Goal: Obtain resource: Obtain resource

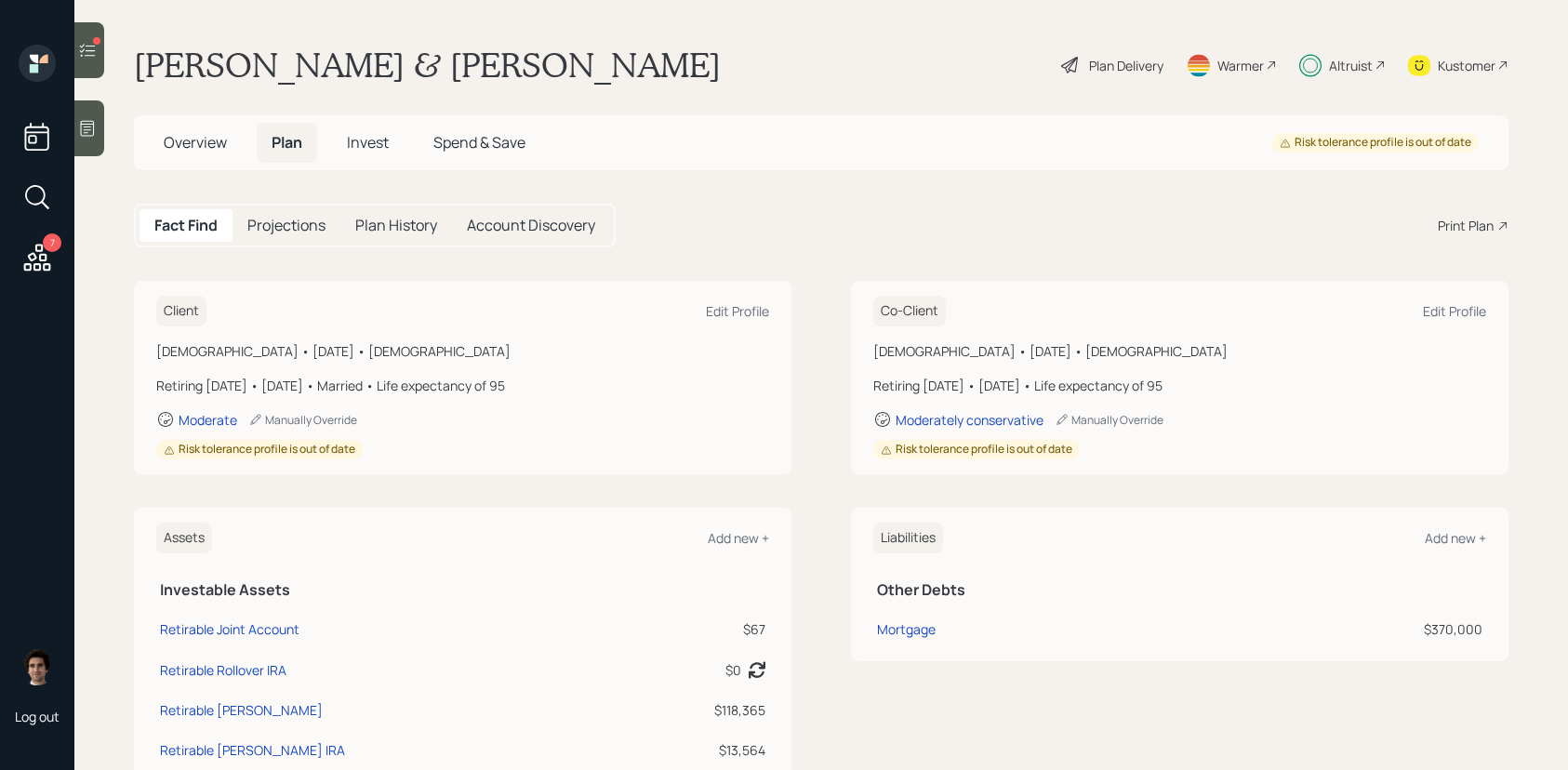
click at [371, 154] on h5 "Invest" at bounding box center [368, 143] width 72 height 40
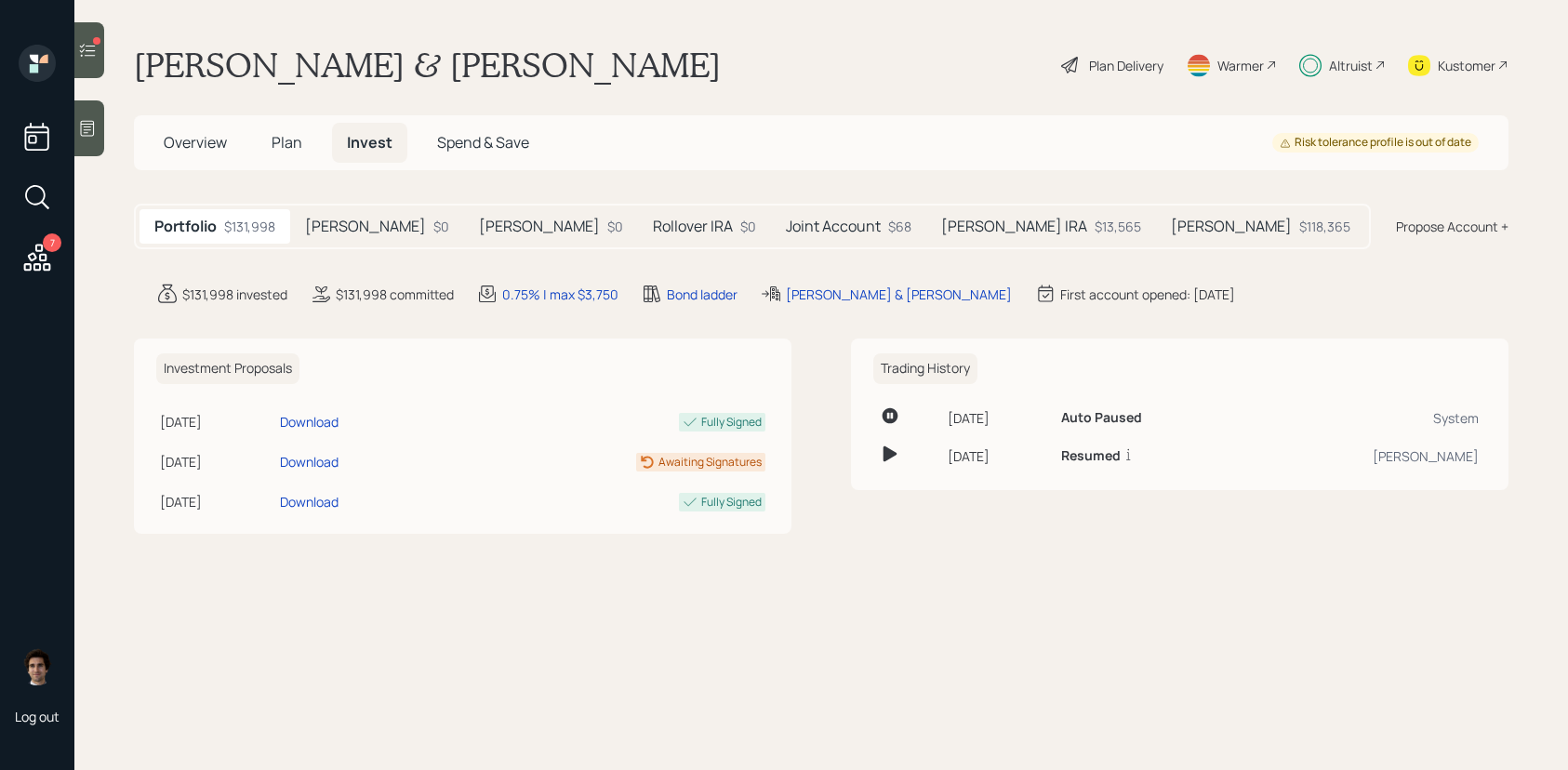
click at [386, 243] on div "Portfolio $131,998 [PERSON_NAME] $0 [PERSON_NAME] $0 Rollover IRA $0 Joint Acco…" at bounding box center [752, 226] width 1237 height 46
click at [386, 242] on div "[PERSON_NAME] $0" at bounding box center [376, 226] width 174 height 34
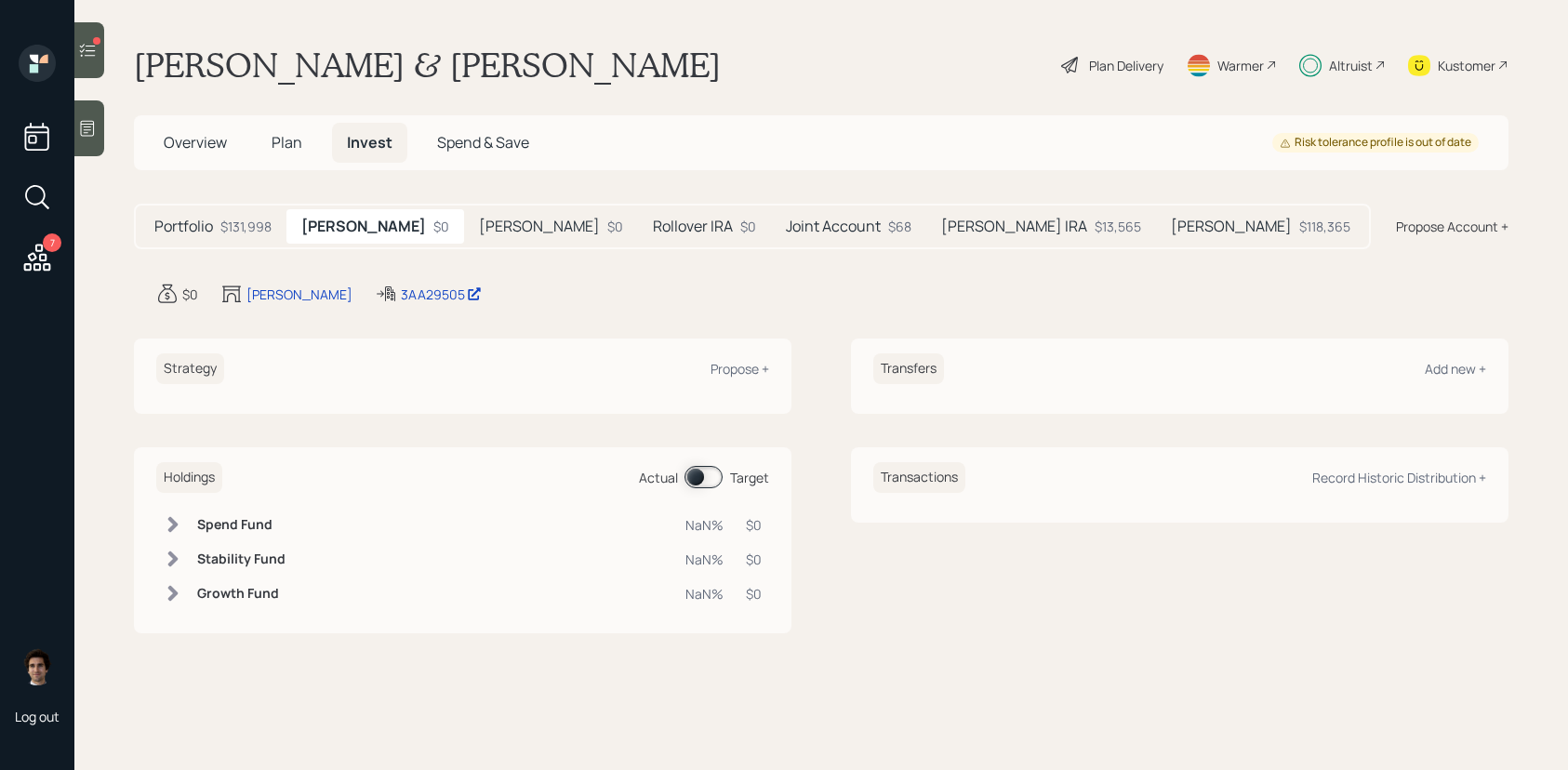
click at [521, 230] on h5 "[PERSON_NAME]" at bounding box center [539, 226] width 121 height 17
click at [659, 235] on div "Rollover IRA $0" at bounding box center [704, 226] width 133 height 34
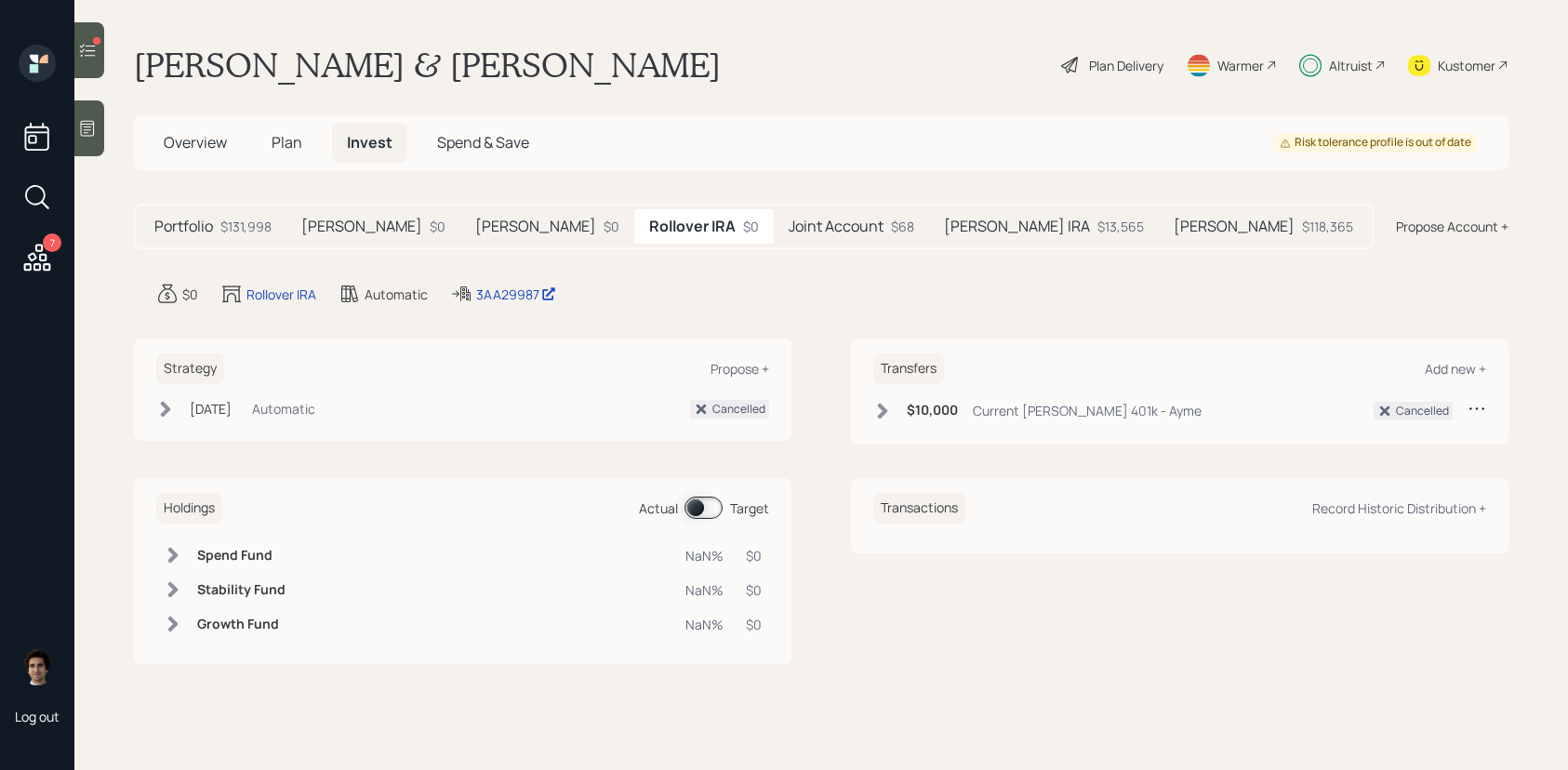
click at [789, 229] on h5 "Joint Account" at bounding box center [836, 226] width 95 height 17
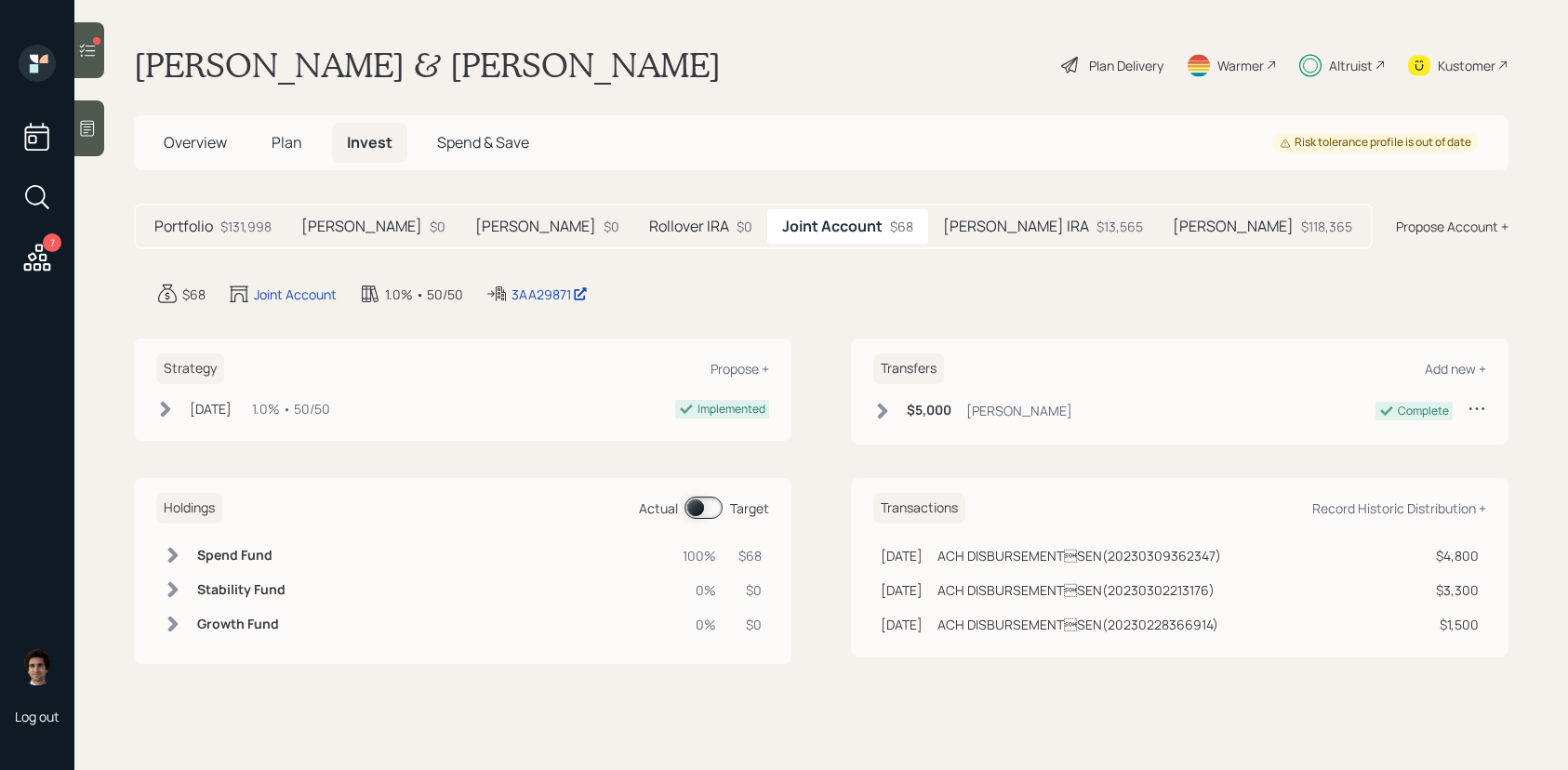
click at [929, 214] on div "[PERSON_NAME] IRA $13,565" at bounding box center [1043, 226] width 230 height 34
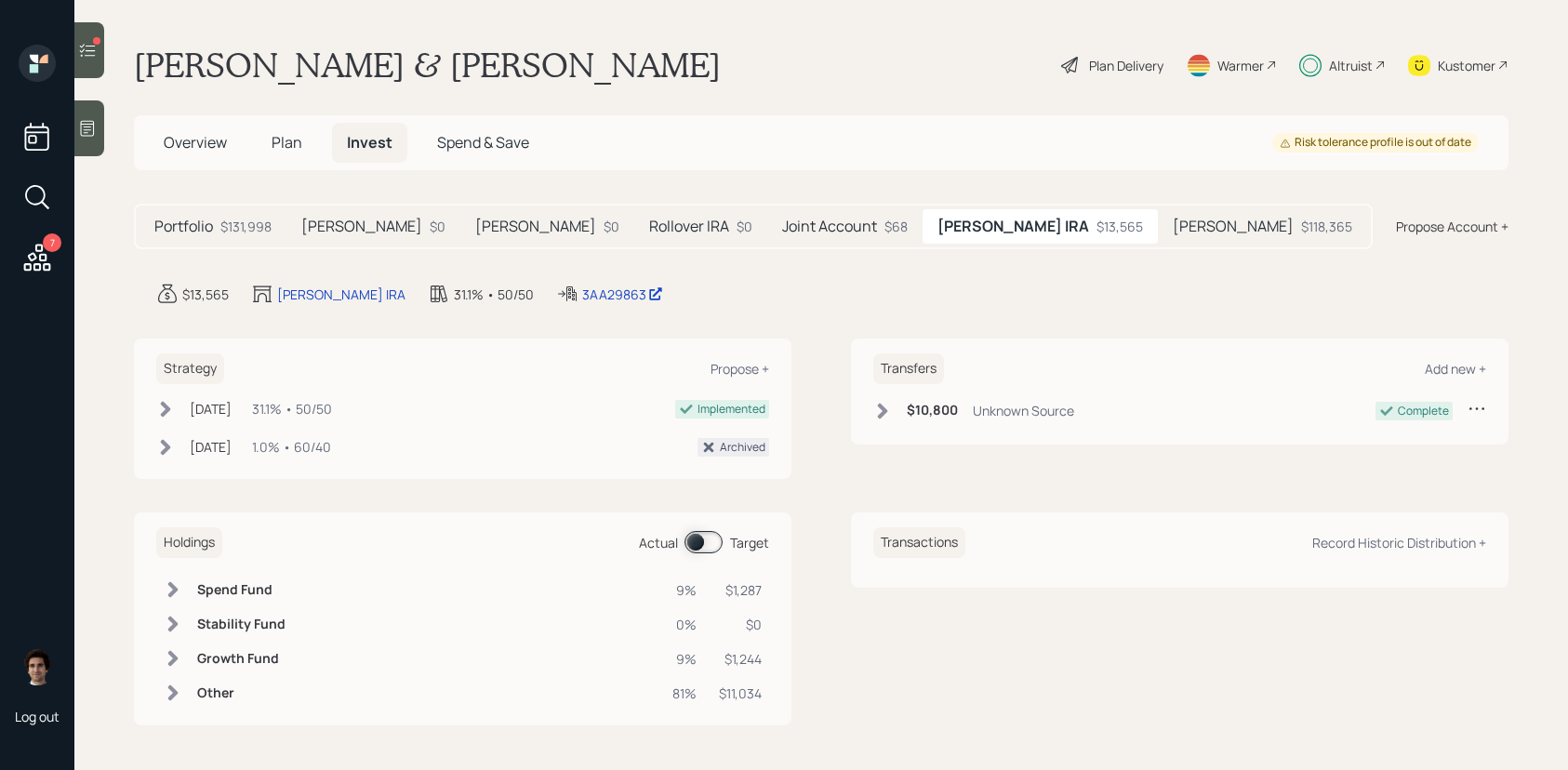
click at [1173, 217] on h5 "[PERSON_NAME]" at bounding box center [1233, 226] width 121 height 17
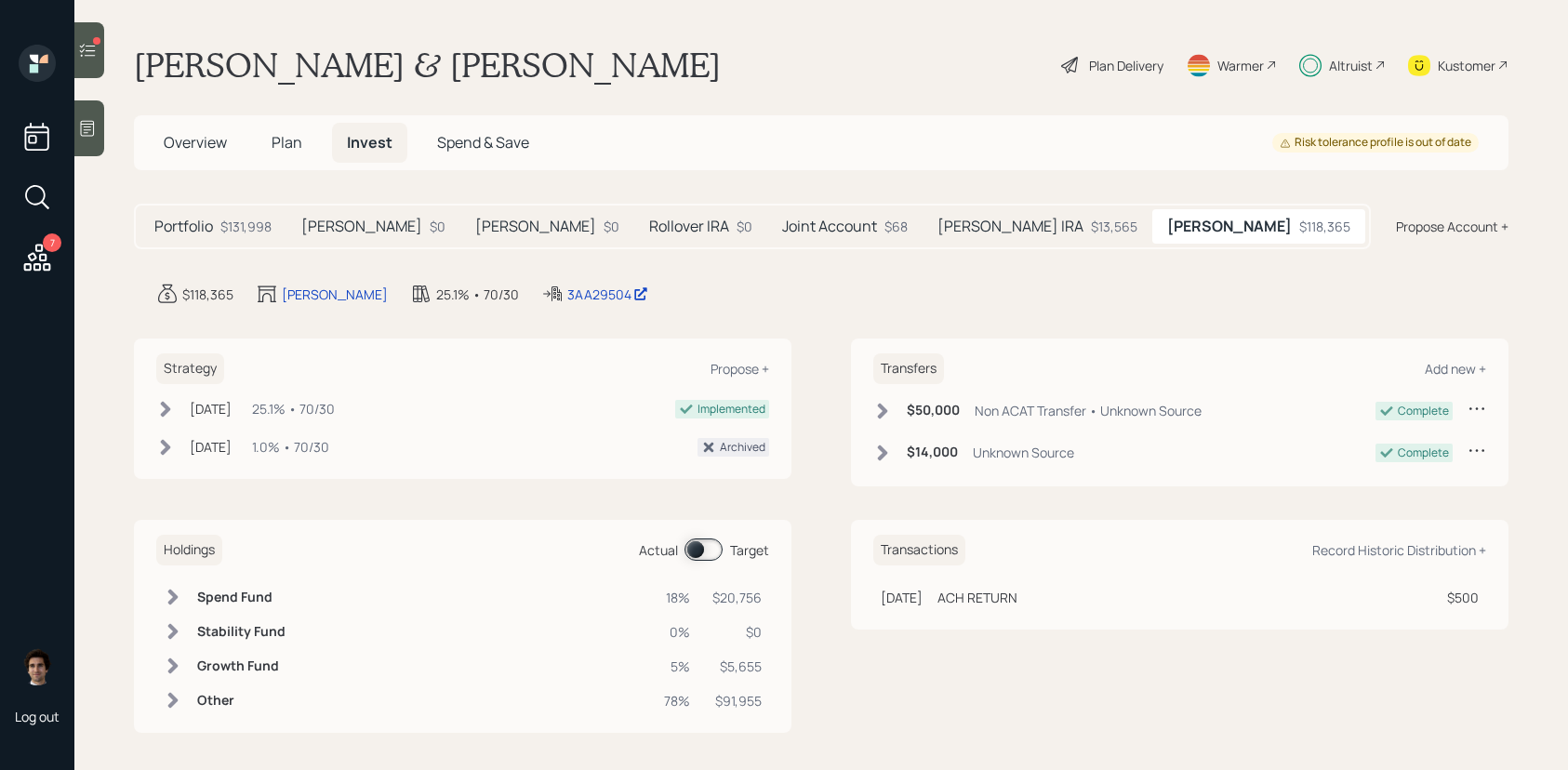
click at [477, 239] on div "[PERSON_NAME] $0" at bounding box center [547, 226] width 174 height 34
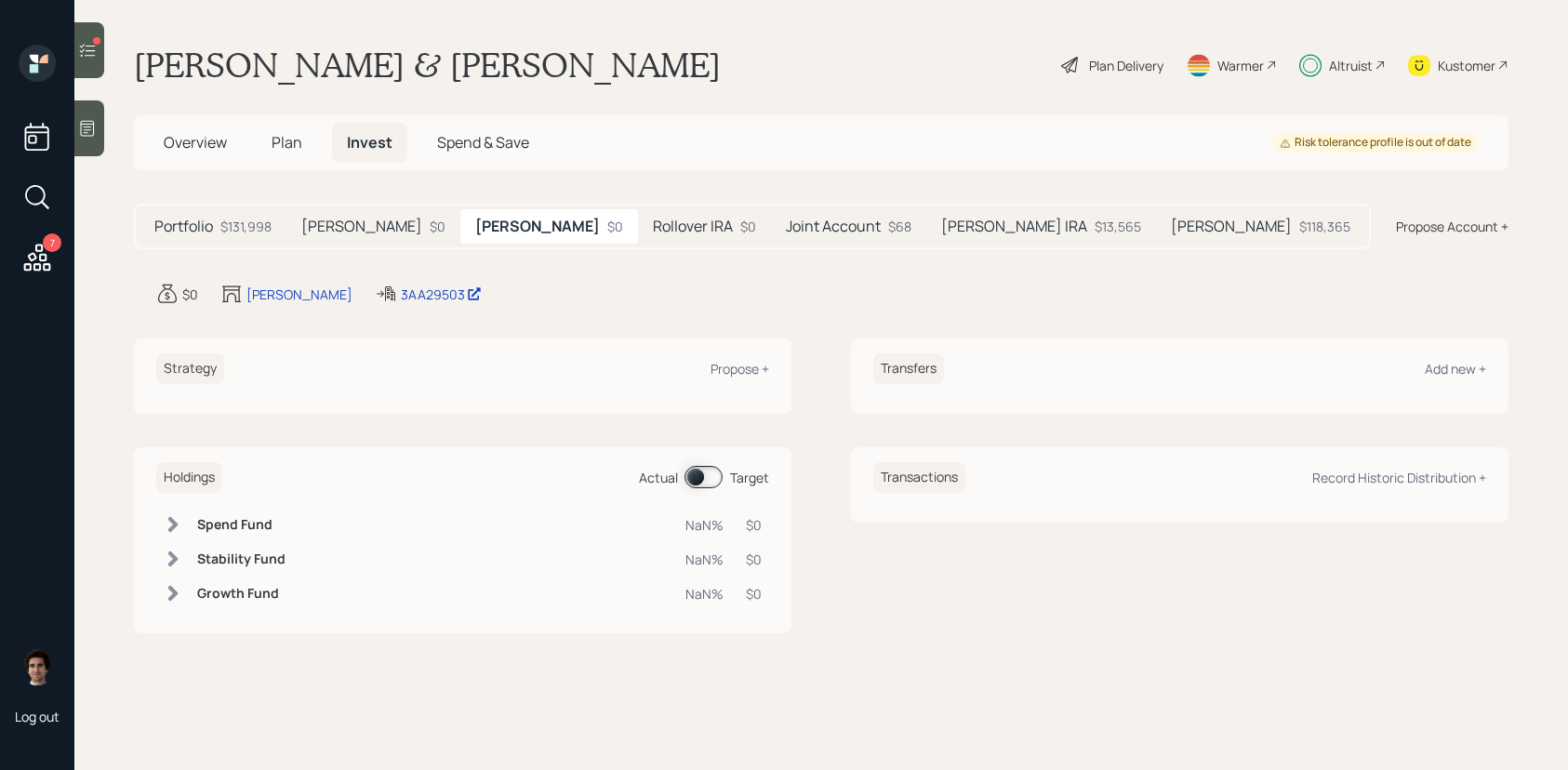
click at [408, 221] on h5 "[PERSON_NAME]" at bounding box center [362, 226] width 121 height 17
click at [254, 239] on div "Portfolio $131,998" at bounding box center [212, 226] width 147 height 34
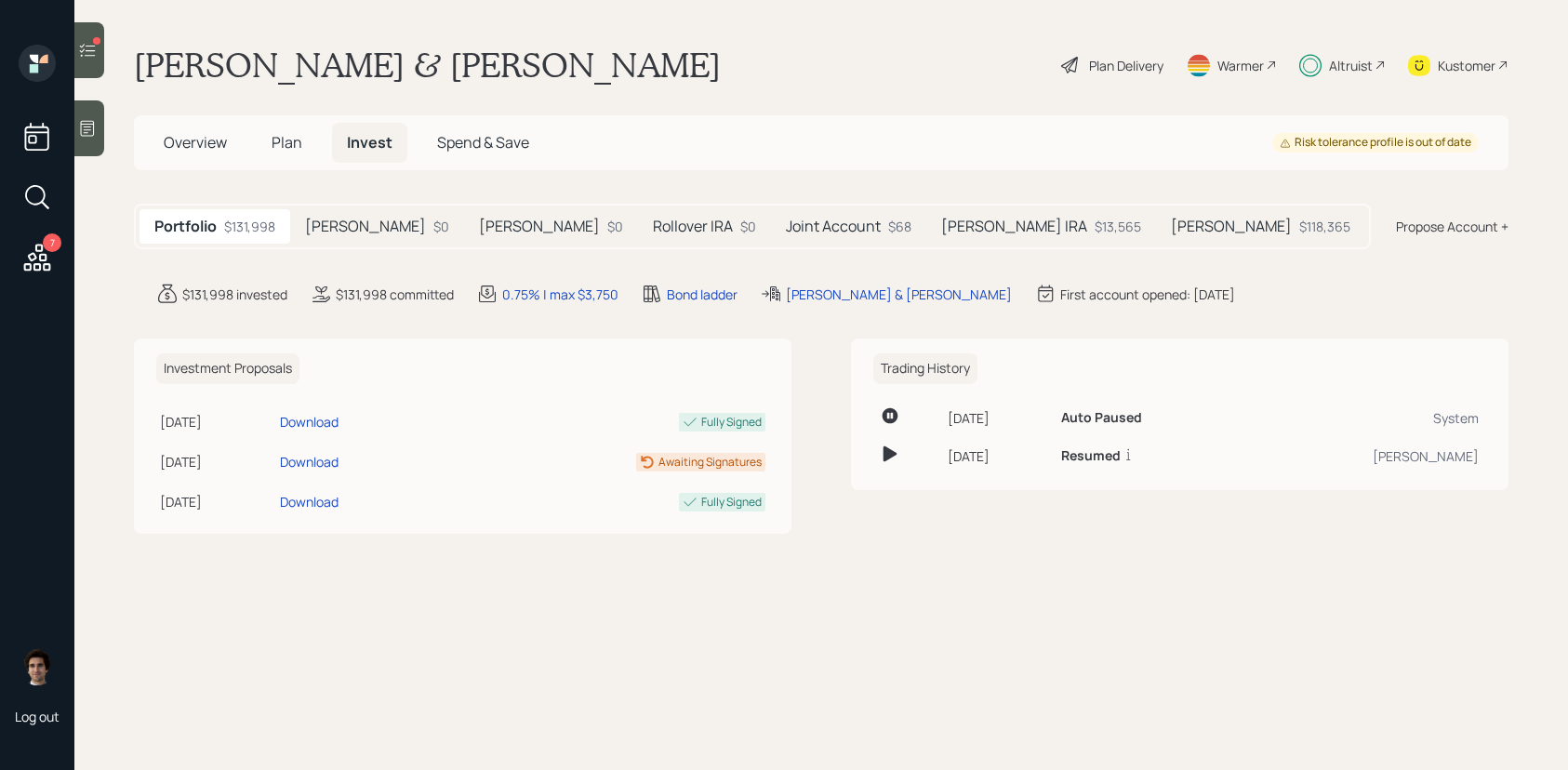
click at [351, 221] on h5 "[PERSON_NAME]" at bounding box center [365, 226] width 121 height 17
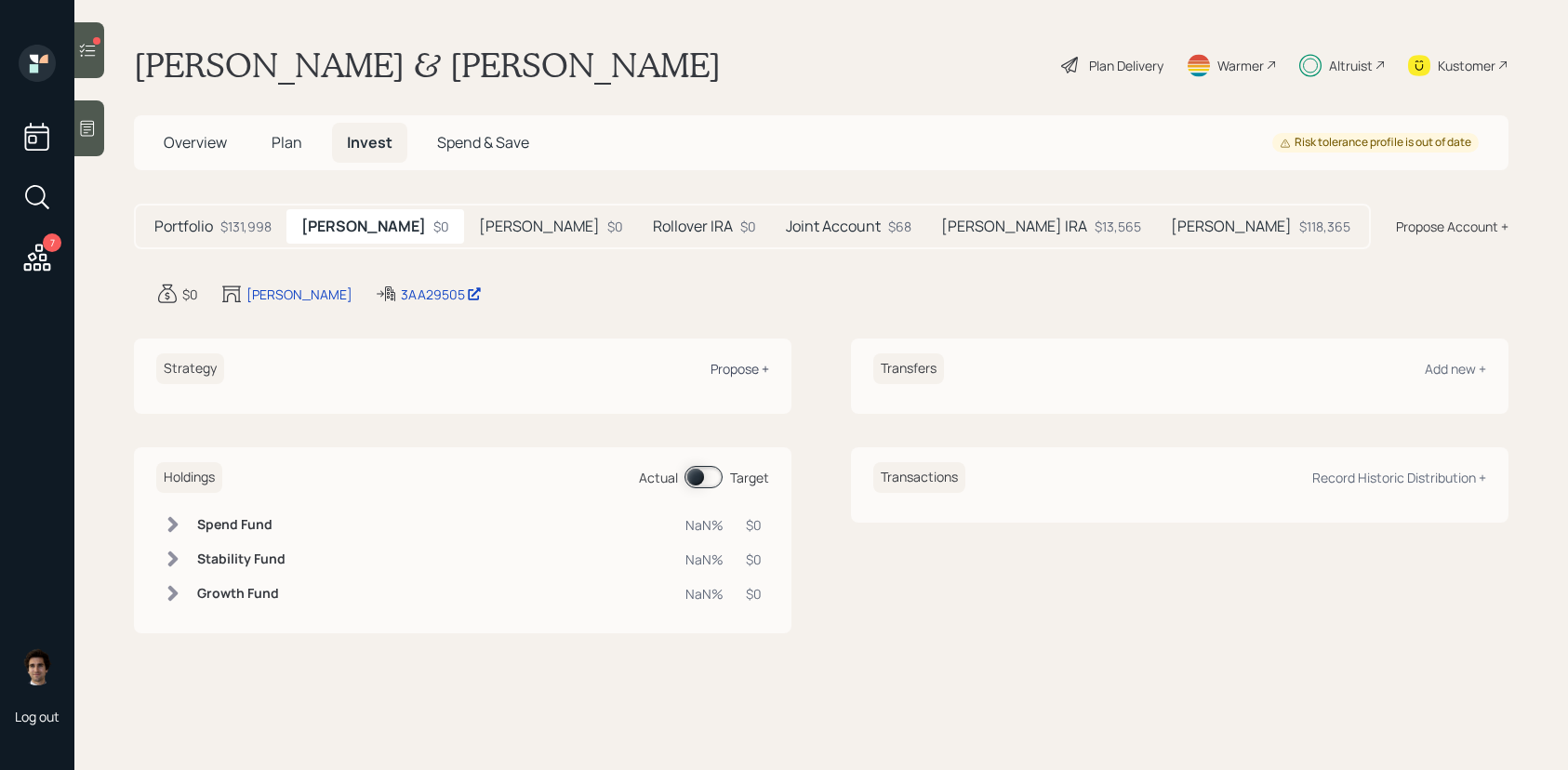
click at [756, 368] on div "Propose +" at bounding box center [739, 369] width 58 height 17
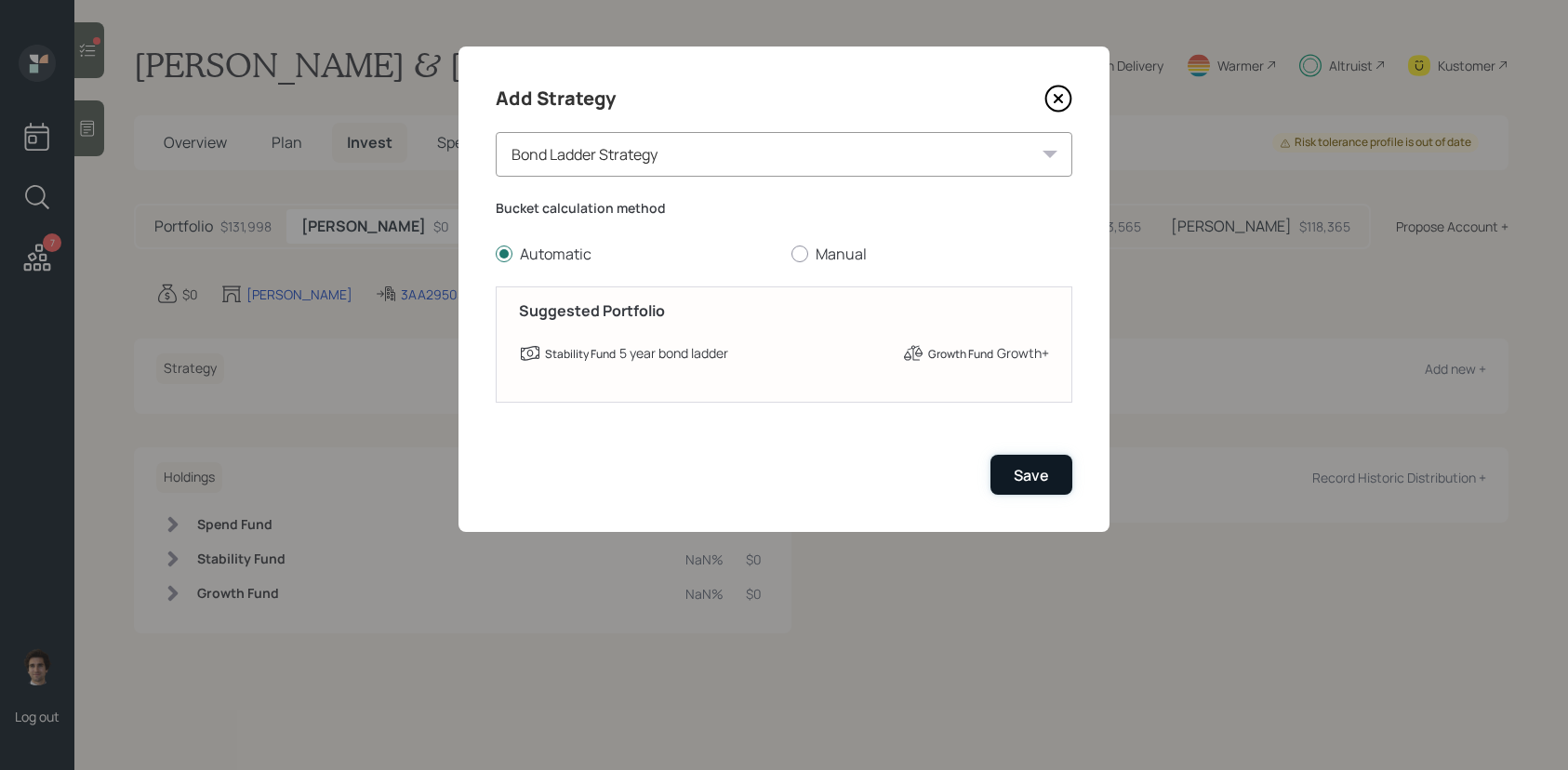
click at [1036, 462] on button "Save" at bounding box center [1031, 474] width 82 height 40
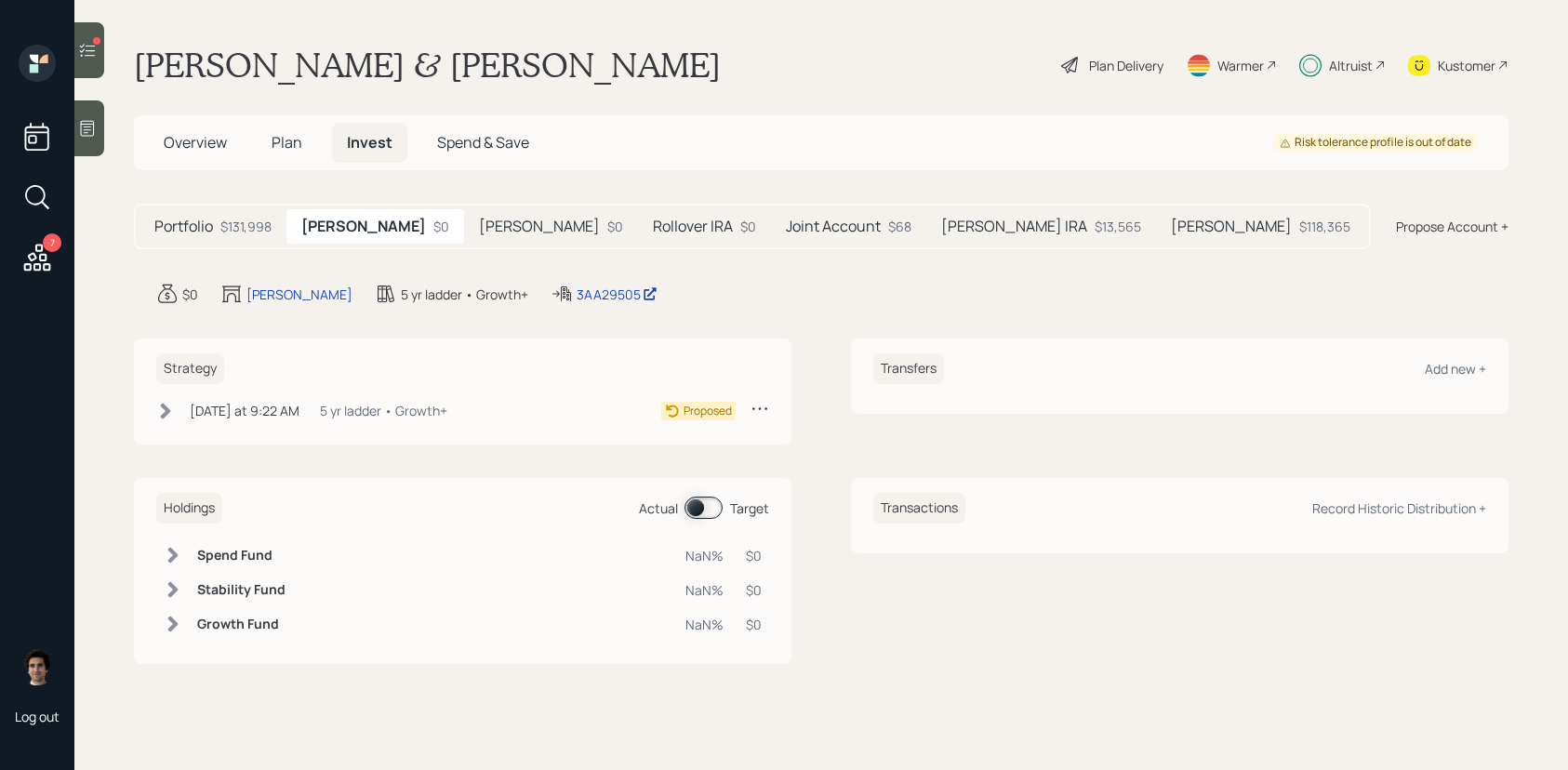
click at [511, 245] on div "Portfolio $131,998 [PERSON_NAME] $0 [PERSON_NAME] $0 Rollover IRA $0 Joint Acco…" at bounding box center [752, 226] width 1237 height 46
click at [511, 221] on h5 "[PERSON_NAME]" at bounding box center [539, 226] width 121 height 17
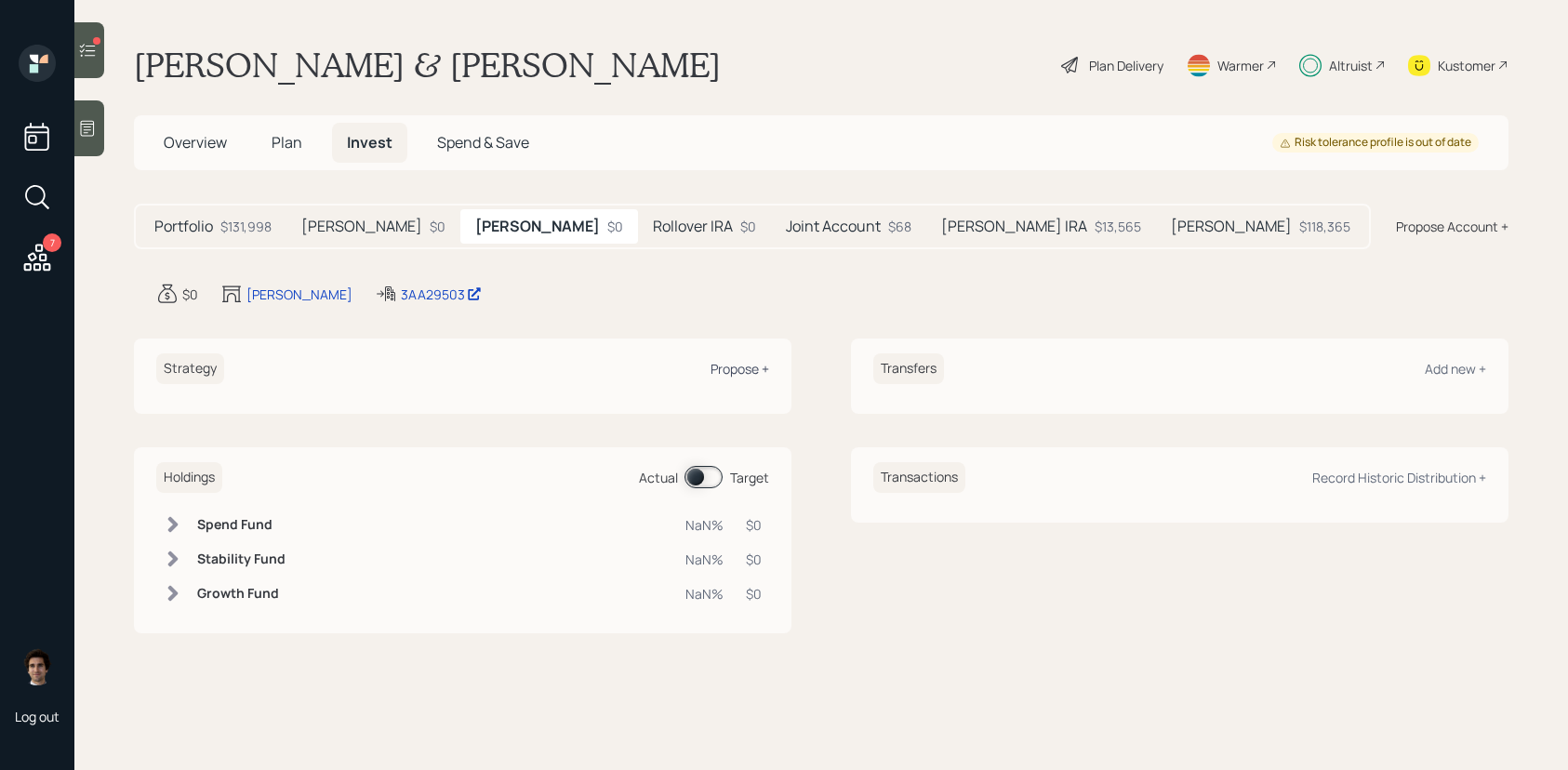
click at [758, 367] on div "Propose +" at bounding box center [739, 369] width 58 height 17
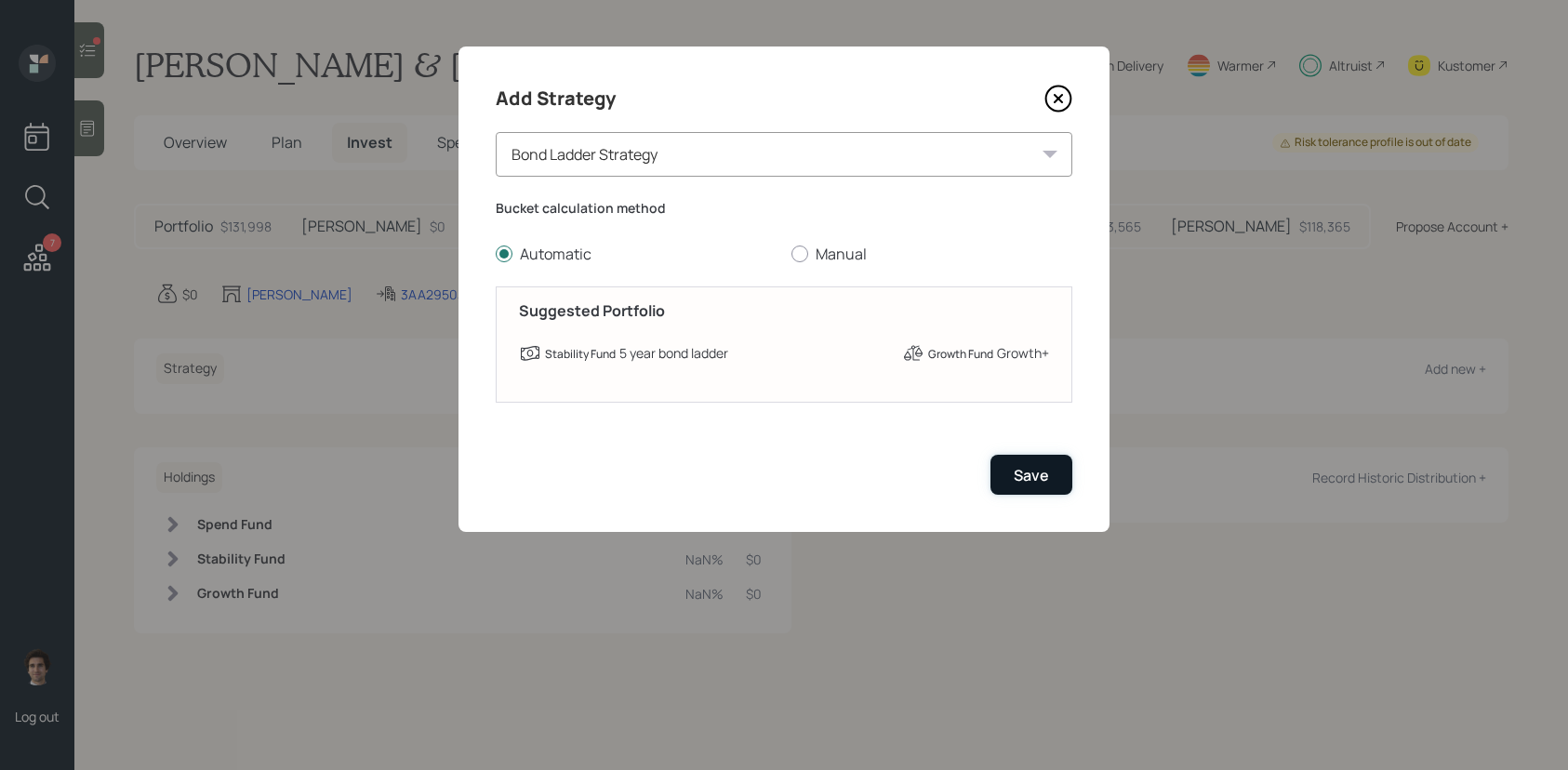
click at [1023, 475] on div "Save" at bounding box center [1031, 474] width 35 height 20
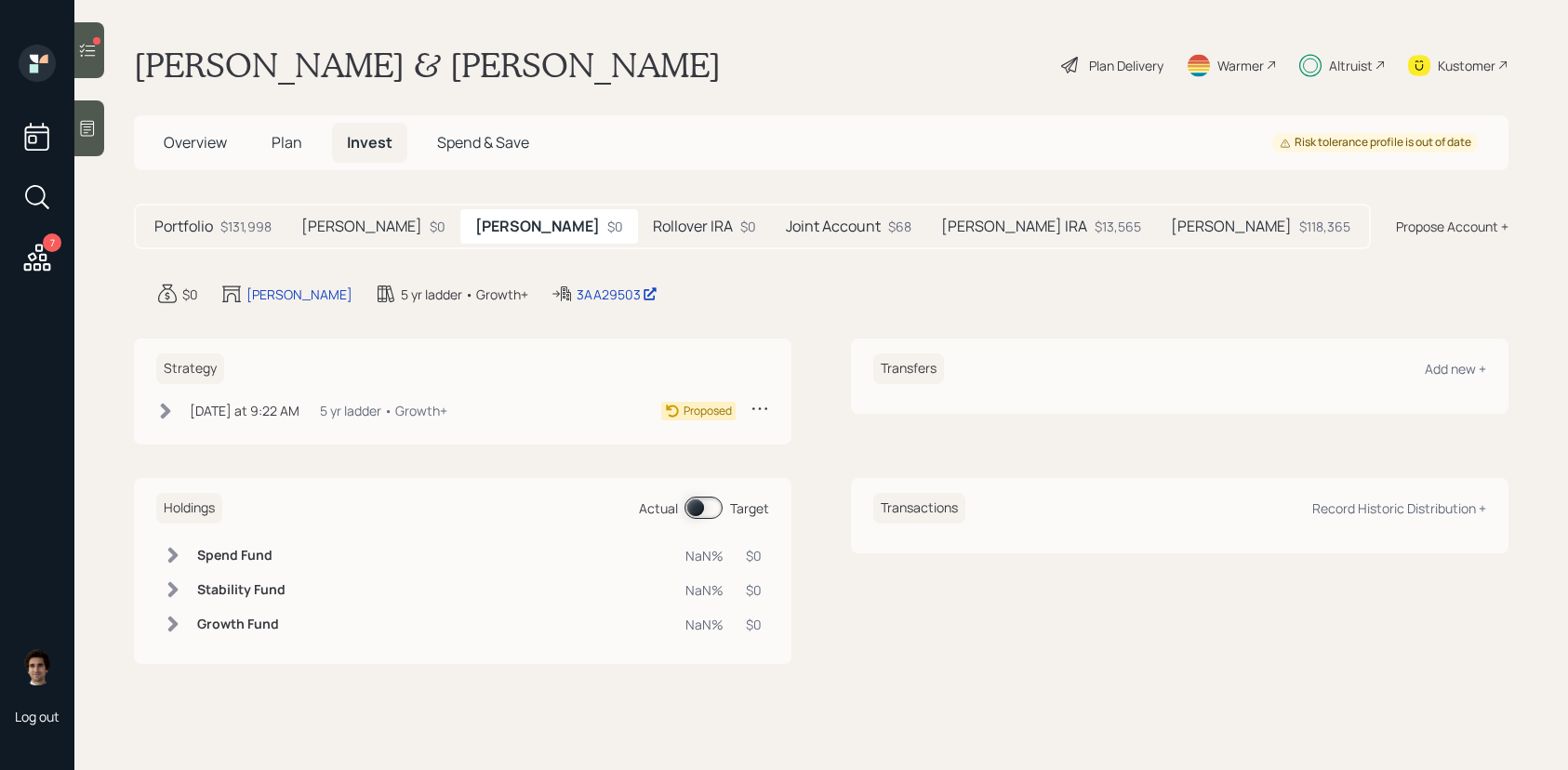
click at [643, 244] on div "Portfolio $131,998 [PERSON_NAME] $0 [PERSON_NAME] $0 Rollover IRA $0 Joint Acco…" at bounding box center [752, 226] width 1237 height 46
click at [653, 233] on h5 "Rollover IRA" at bounding box center [693, 226] width 80 height 17
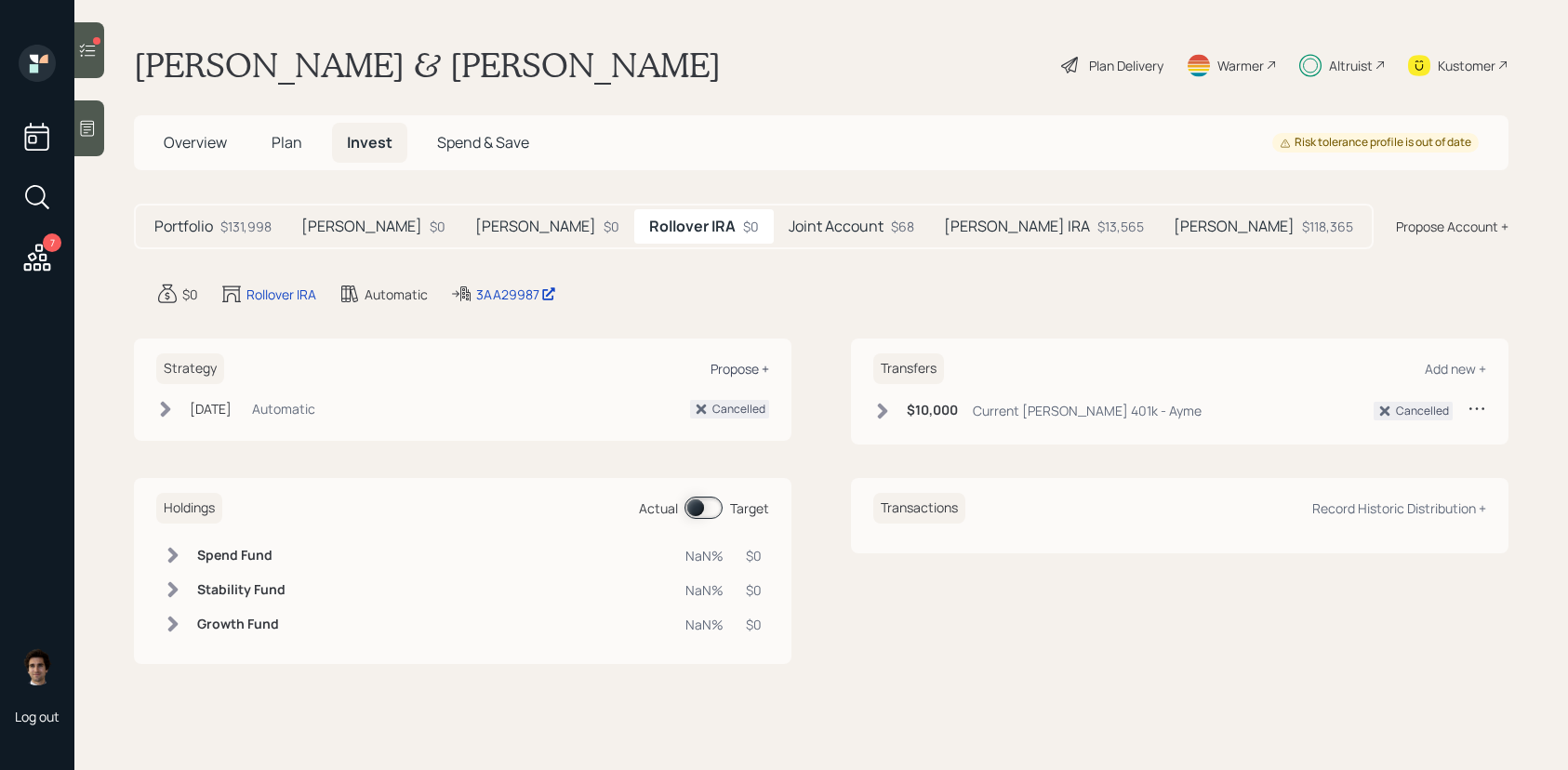
click at [733, 364] on div "Propose +" at bounding box center [739, 369] width 58 height 17
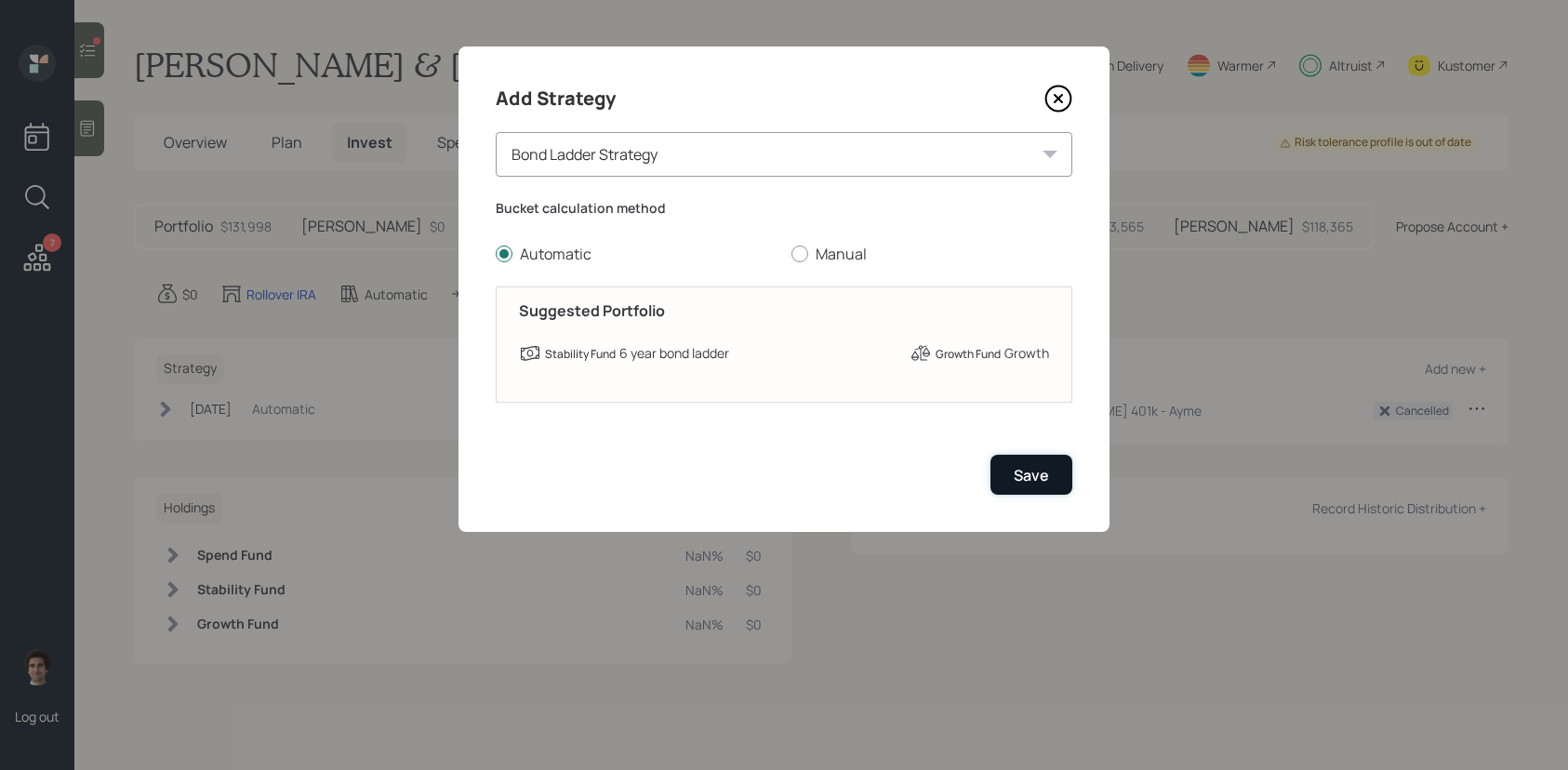
click at [1013, 472] on button "Save" at bounding box center [1031, 474] width 82 height 40
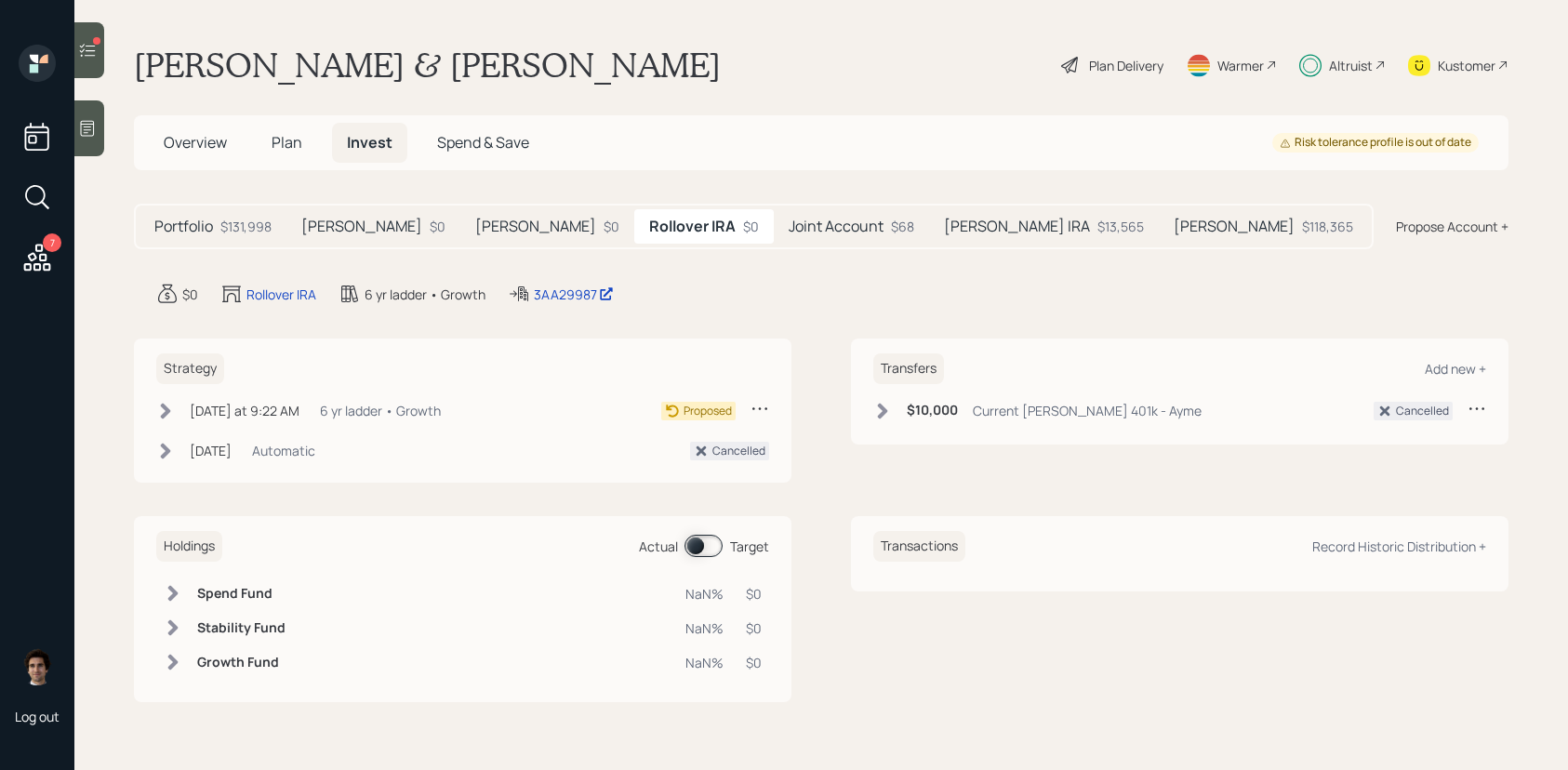
click at [789, 231] on h5 "Joint Account" at bounding box center [836, 226] width 95 height 17
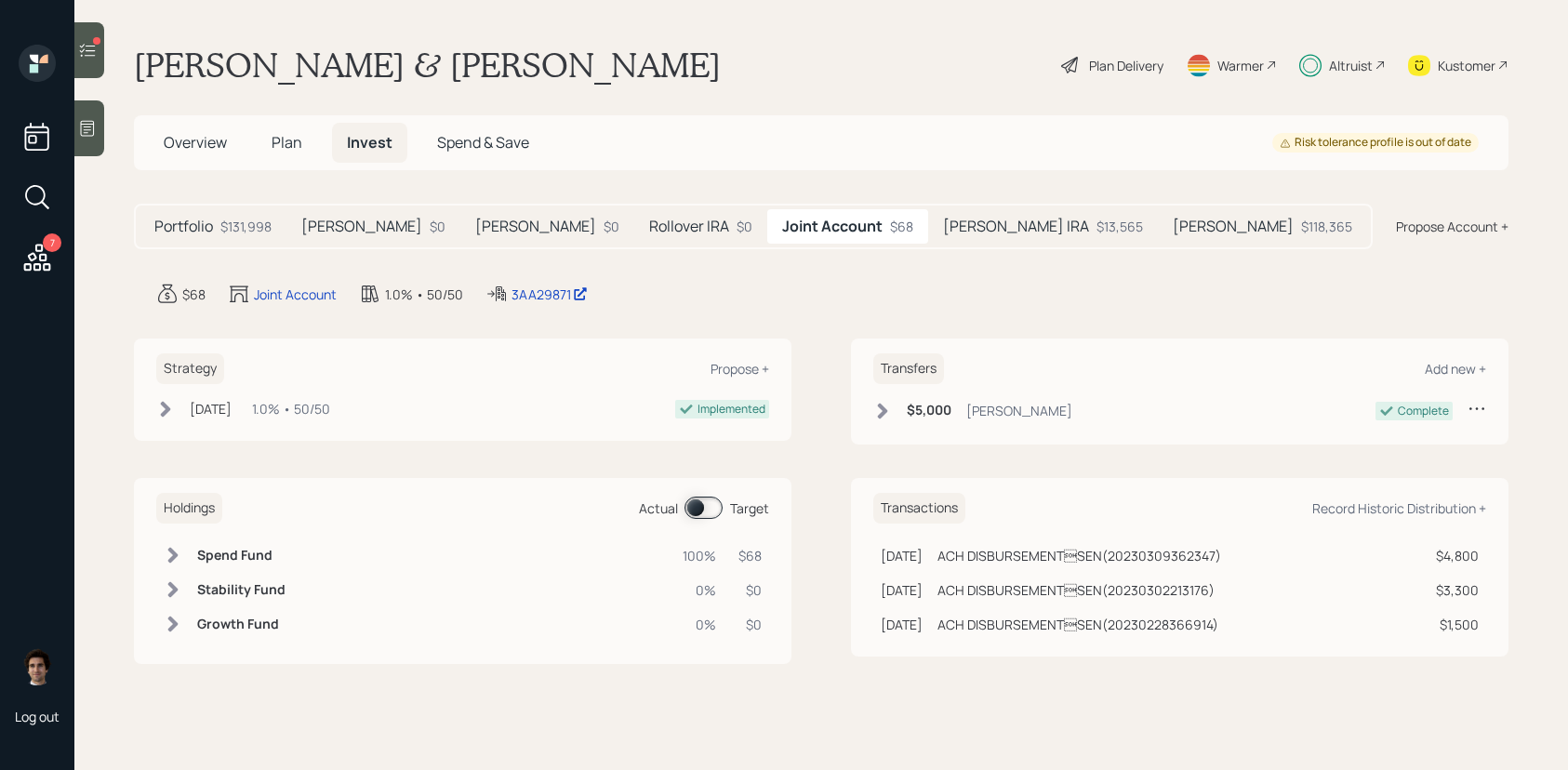
click at [1096, 225] on div "$13,565" at bounding box center [1120, 226] width 47 height 19
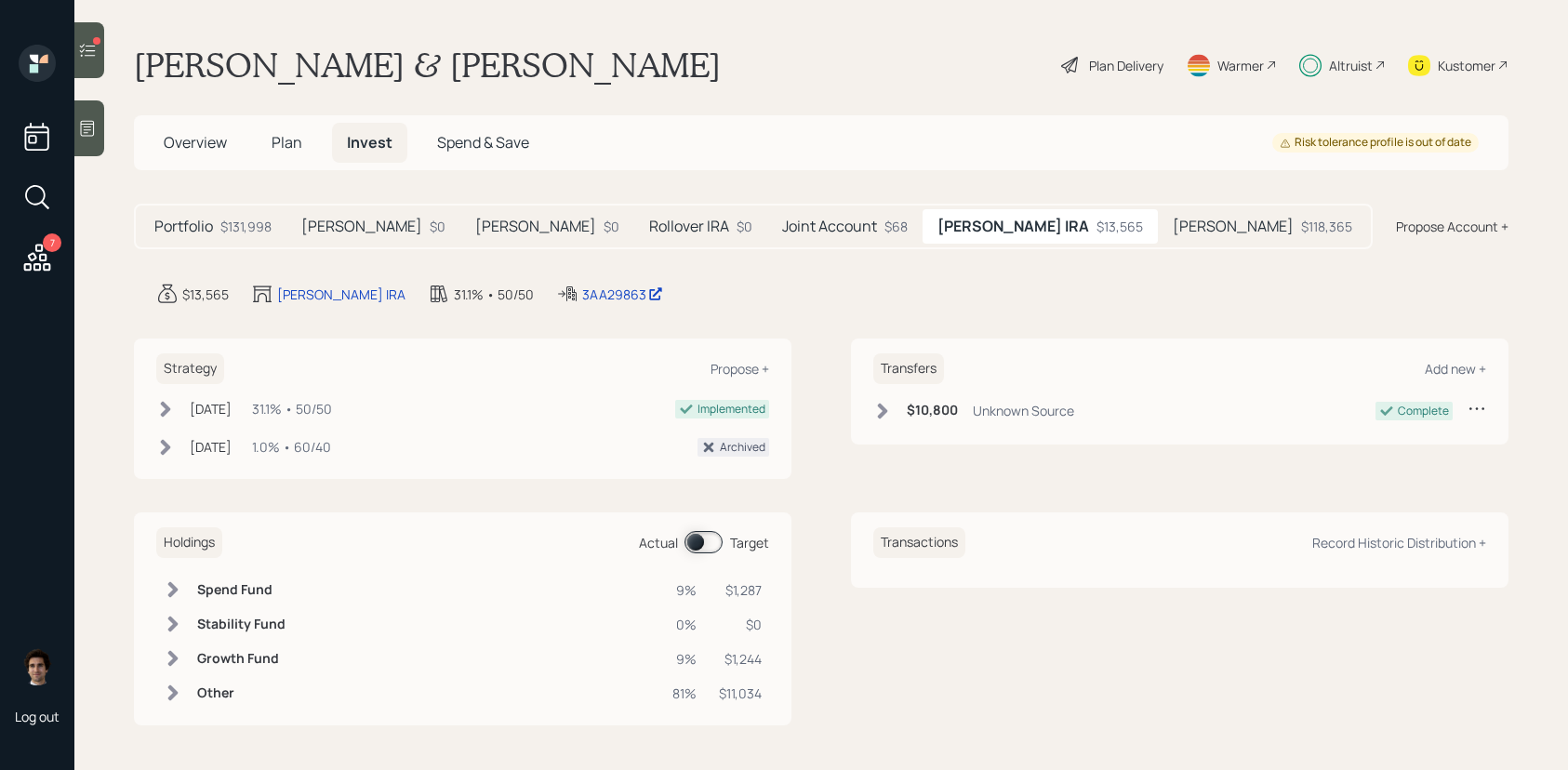
click at [1159, 214] on div "[PERSON_NAME] $118,365" at bounding box center [1263, 226] width 210 height 34
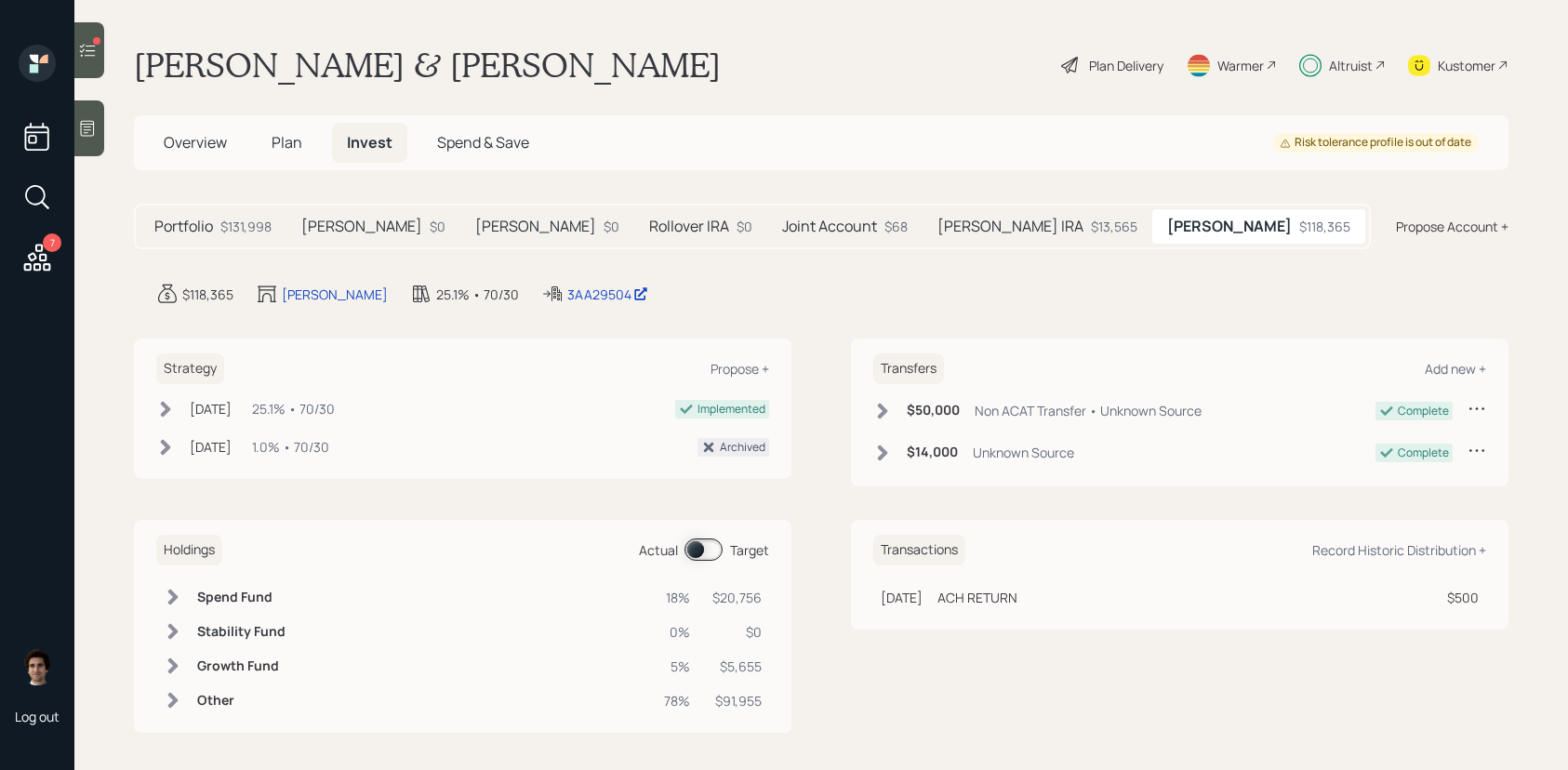
click at [1118, 56] on div "Plan Delivery" at bounding box center [1127, 66] width 75 height 19
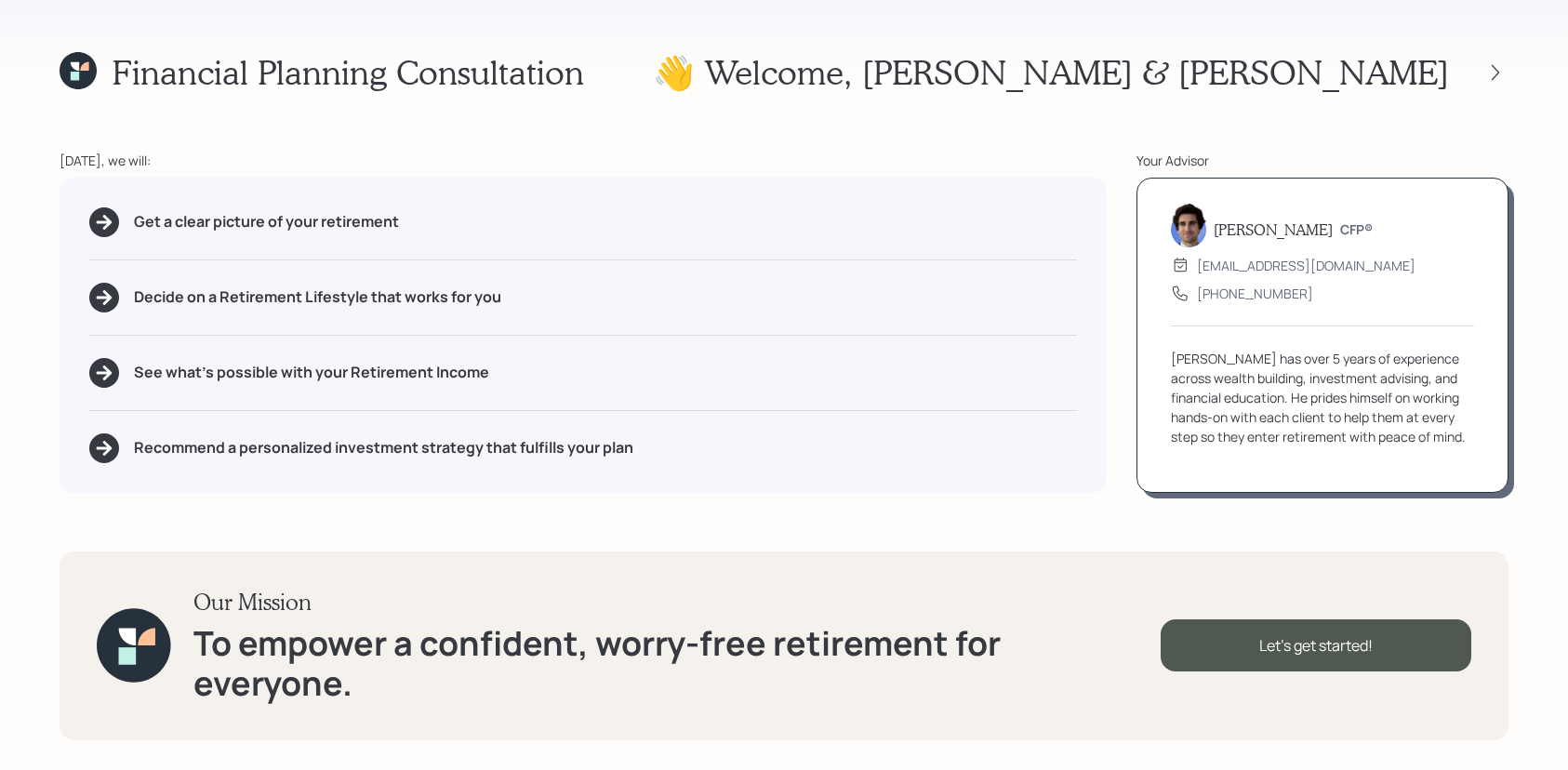
click at [1477, 72] on div at bounding box center [1479, 72] width 59 height 26
click at [1489, 72] on icon at bounding box center [1495, 72] width 18 height 18
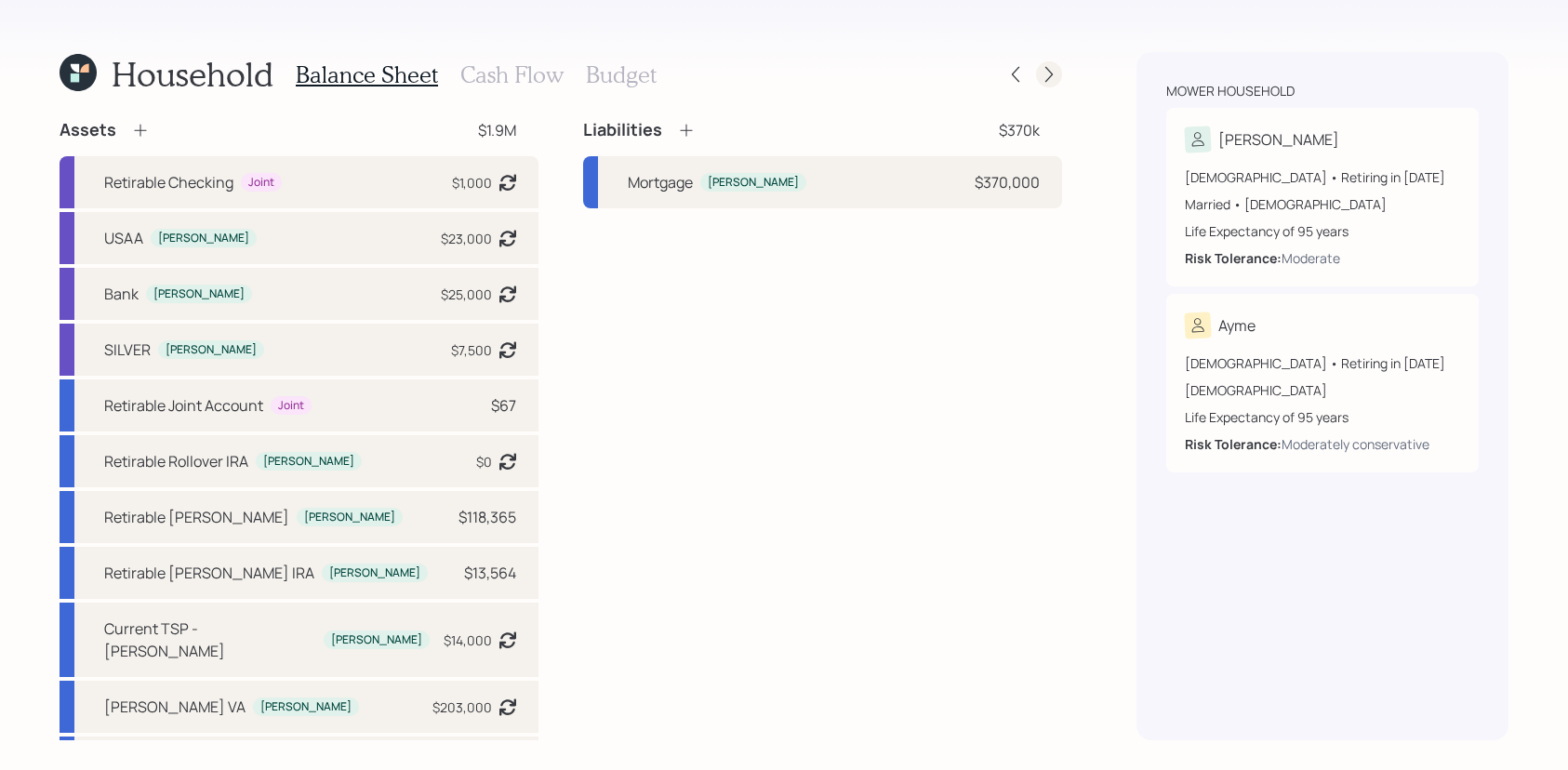
click at [1046, 66] on icon at bounding box center [1049, 74] width 18 height 18
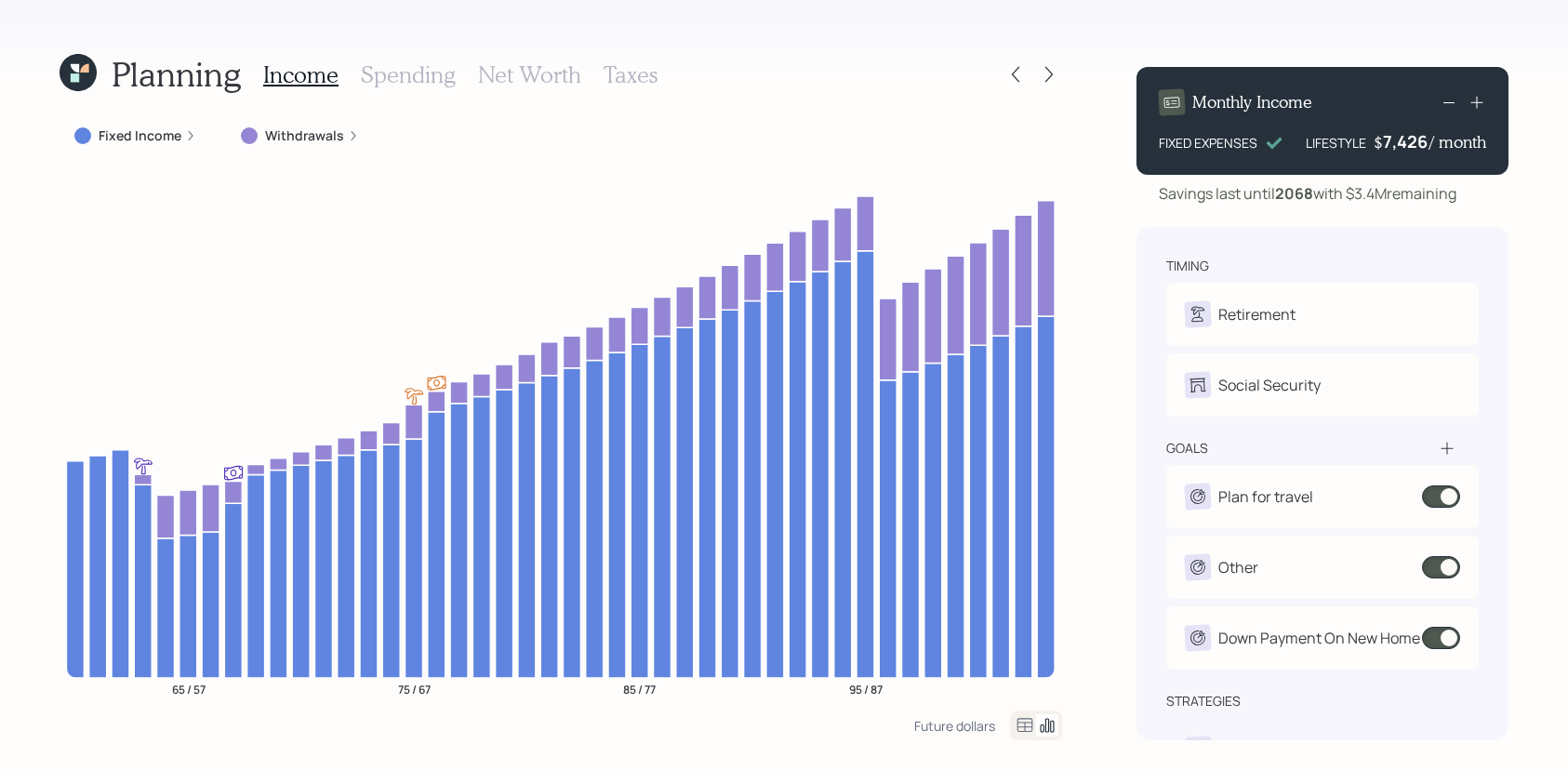
click at [1046, 66] on icon at bounding box center [1049, 74] width 18 height 18
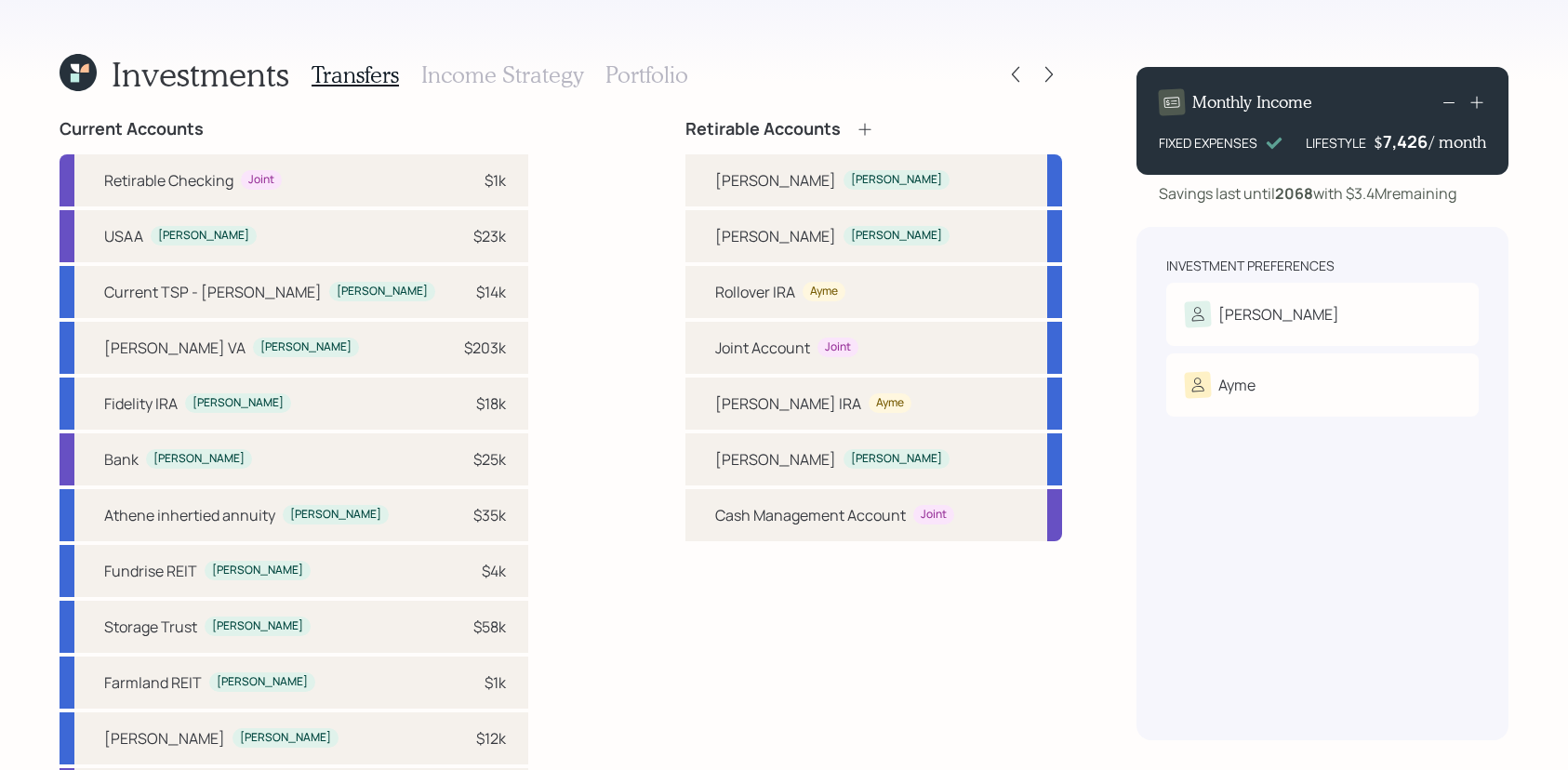
click at [1046, 66] on icon at bounding box center [1049, 74] width 18 height 18
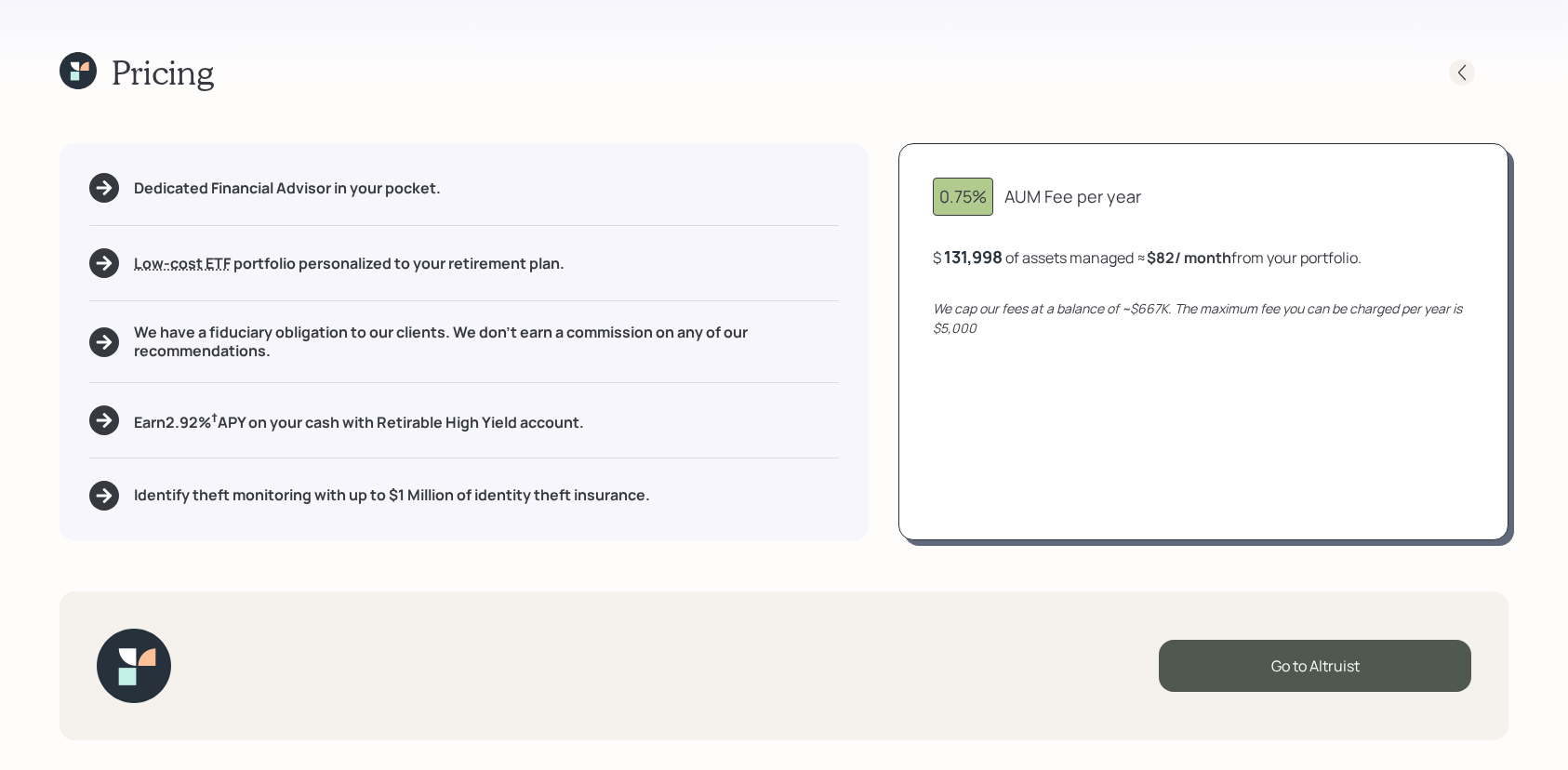
click at [1460, 68] on icon at bounding box center [1461, 72] width 18 height 18
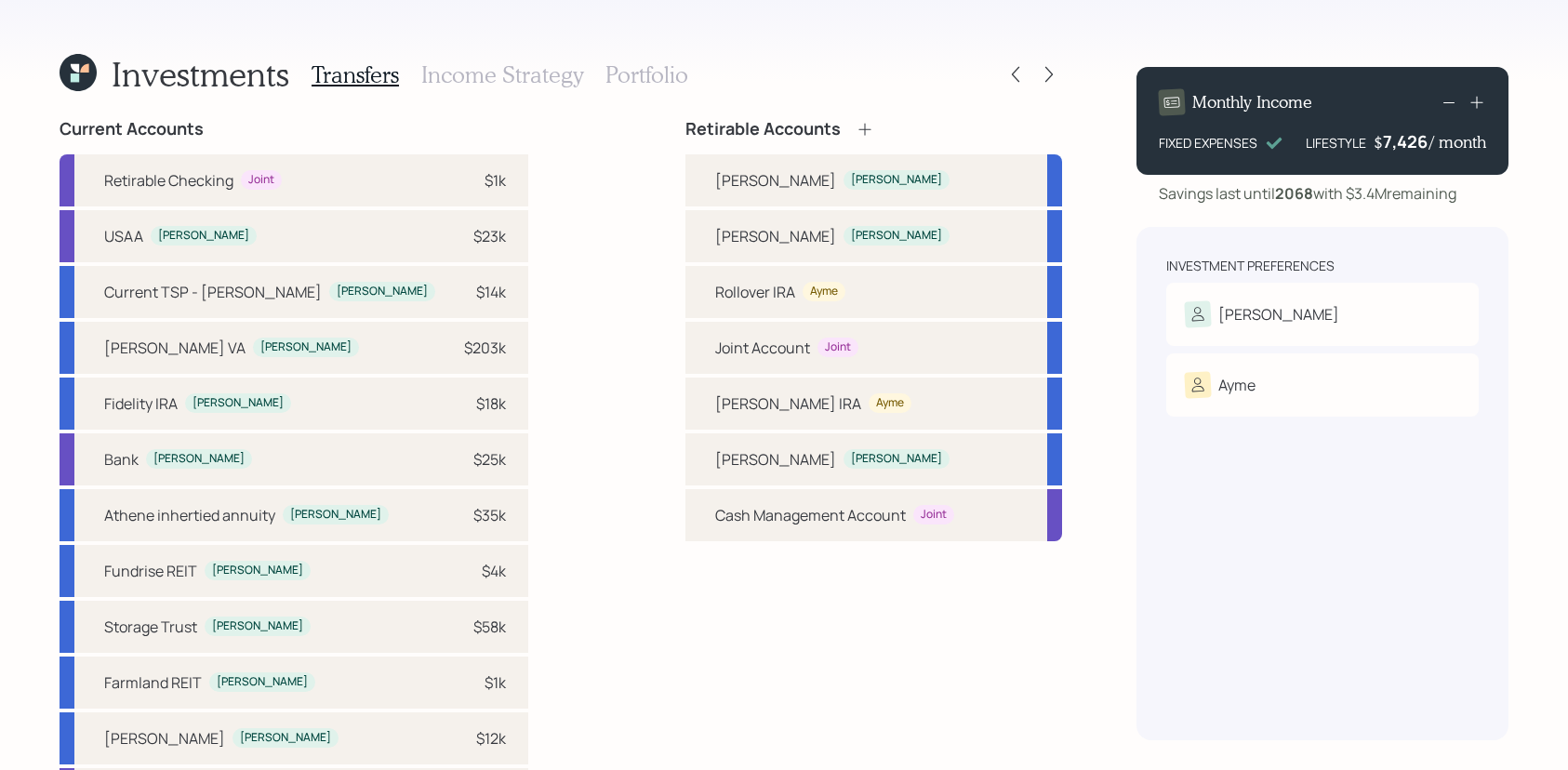
click at [82, 78] on icon at bounding box center [78, 73] width 37 height 37
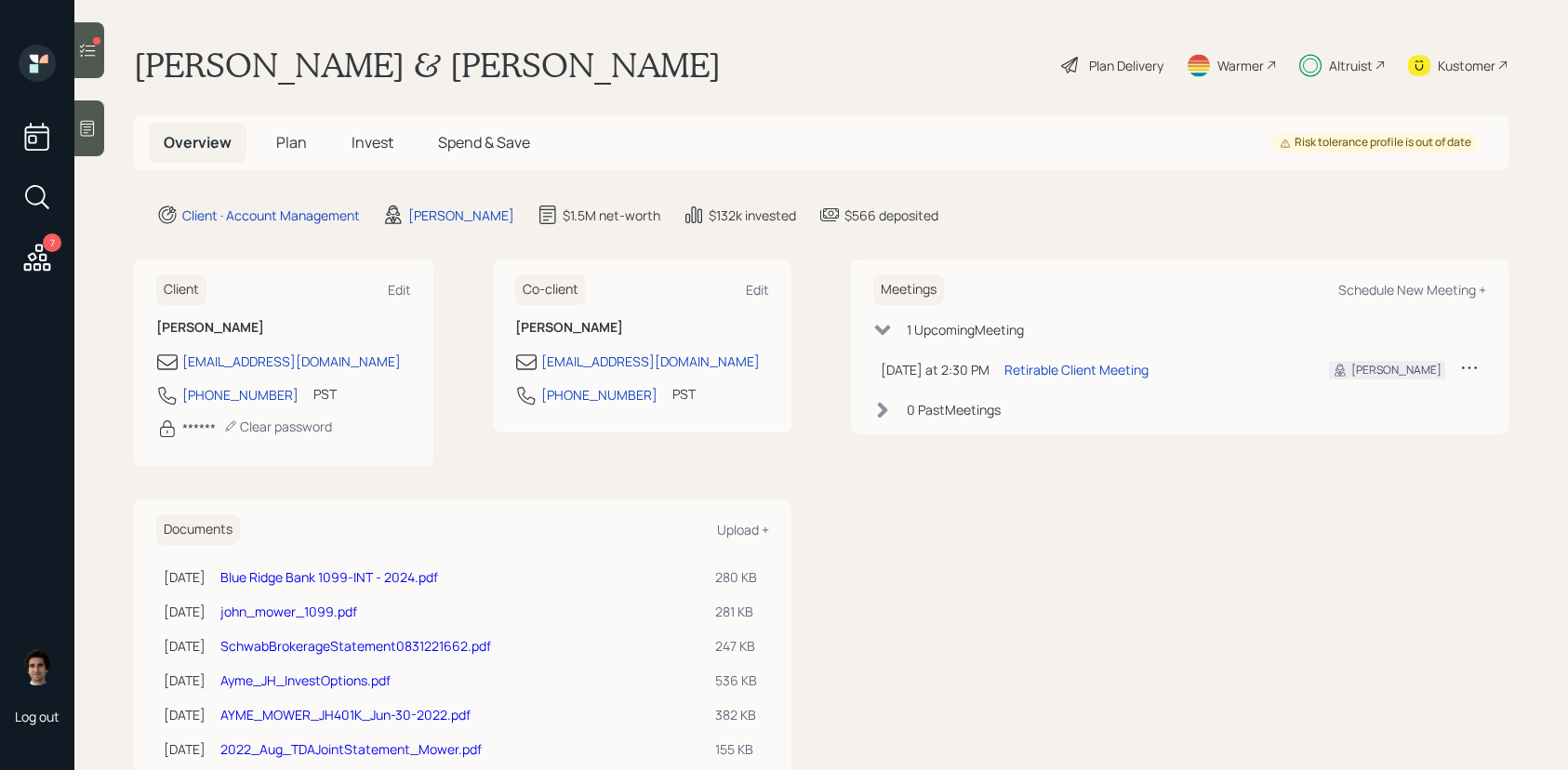
click at [1090, 65] on div "Plan Delivery" at bounding box center [1127, 66] width 75 height 19
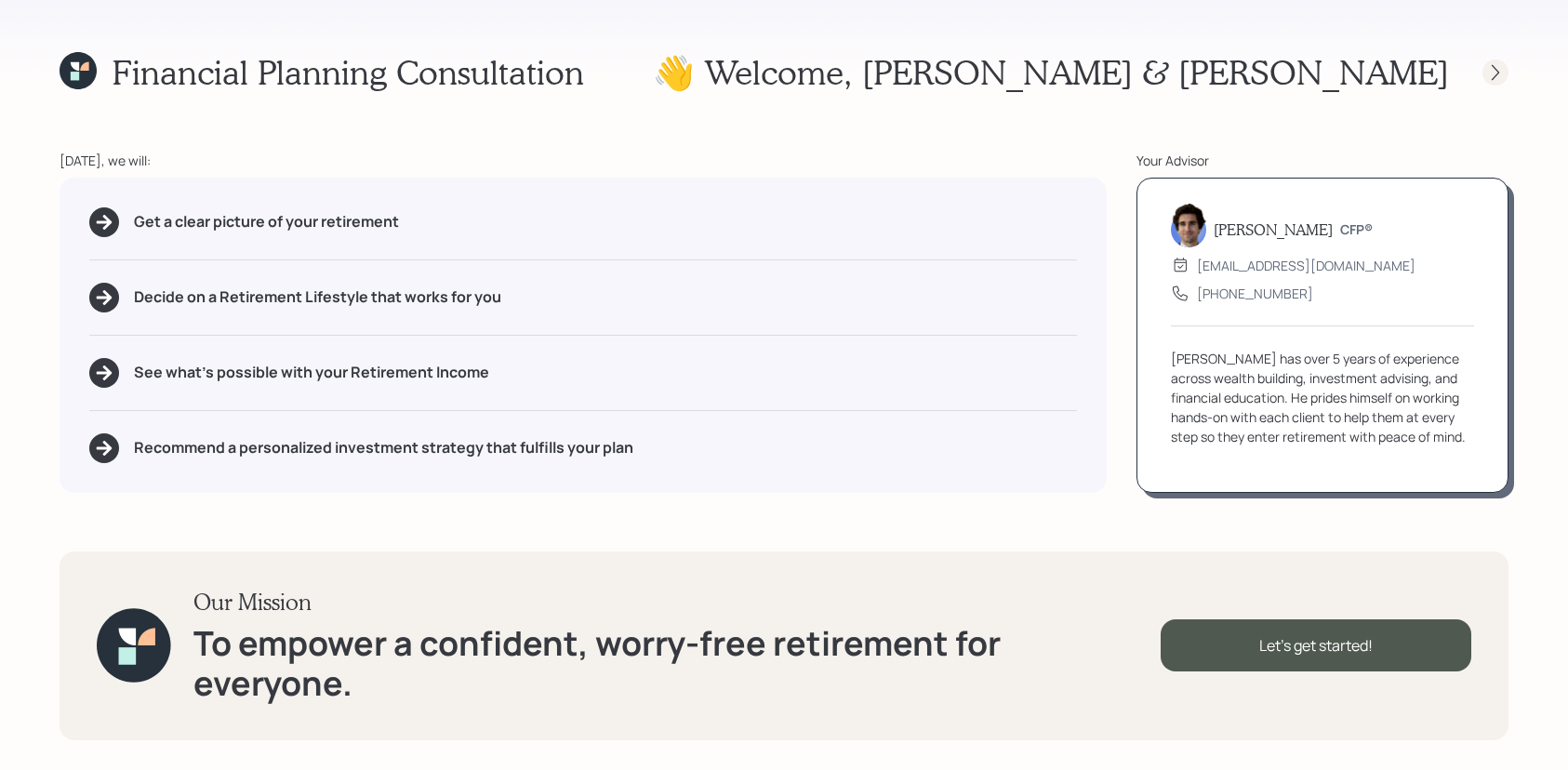
click at [1501, 69] on icon at bounding box center [1495, 72] width 18 height 18
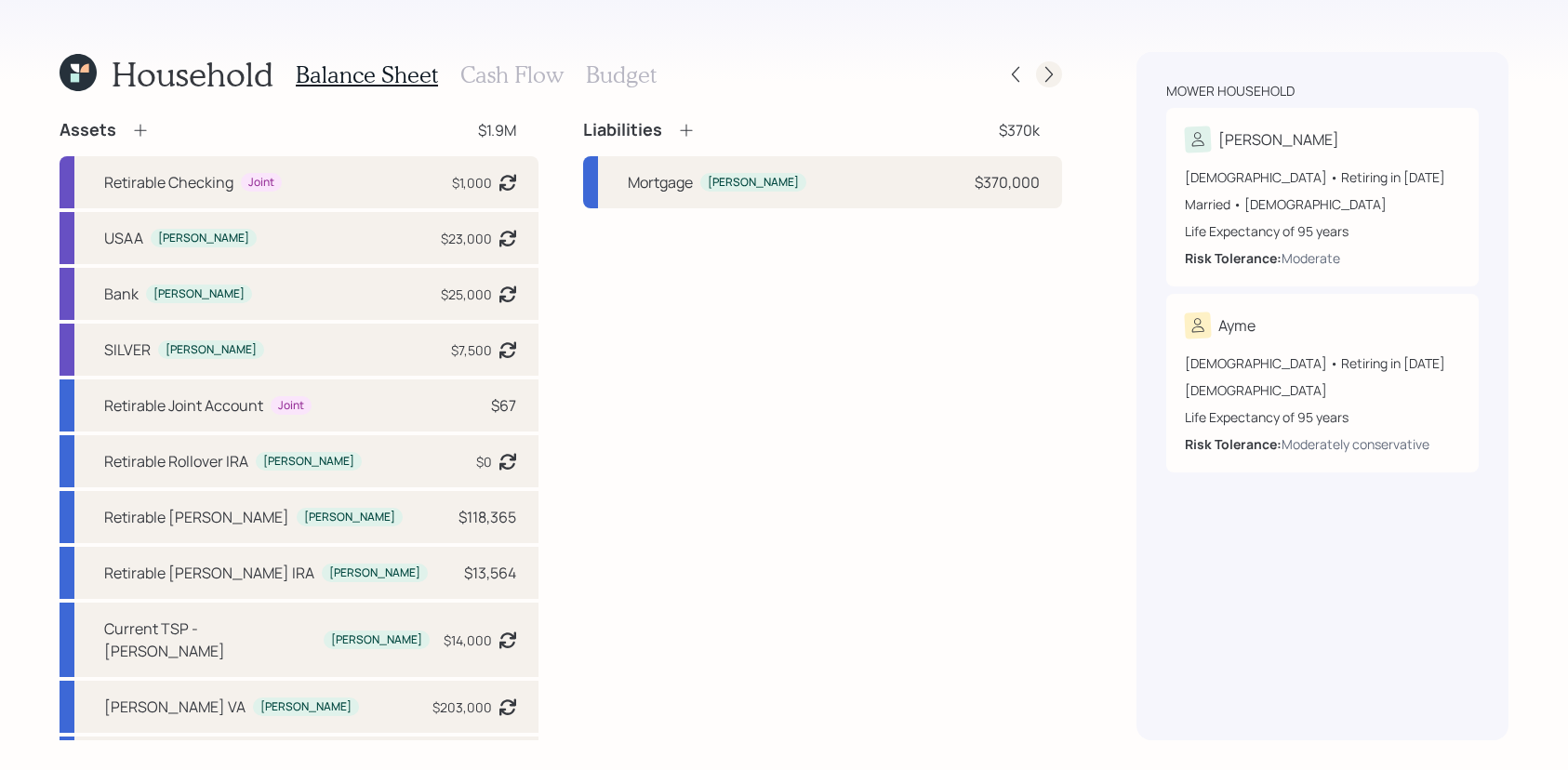
click at [1057, 66] on icon at bounding box center [1049, 74] width 18 height 18
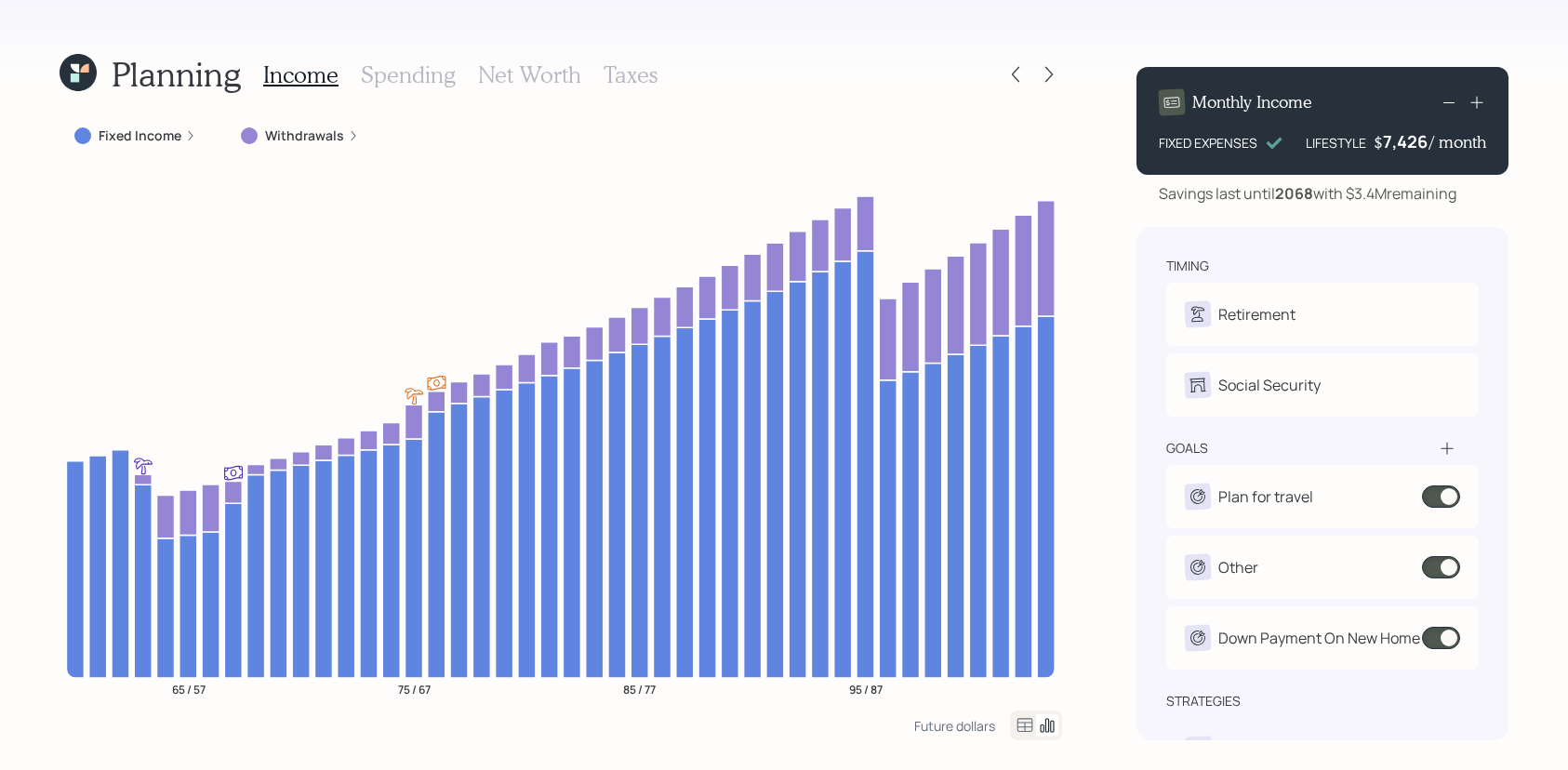
click at [85, 79] on icon at bounding box center [78, 73] width 37 height 37
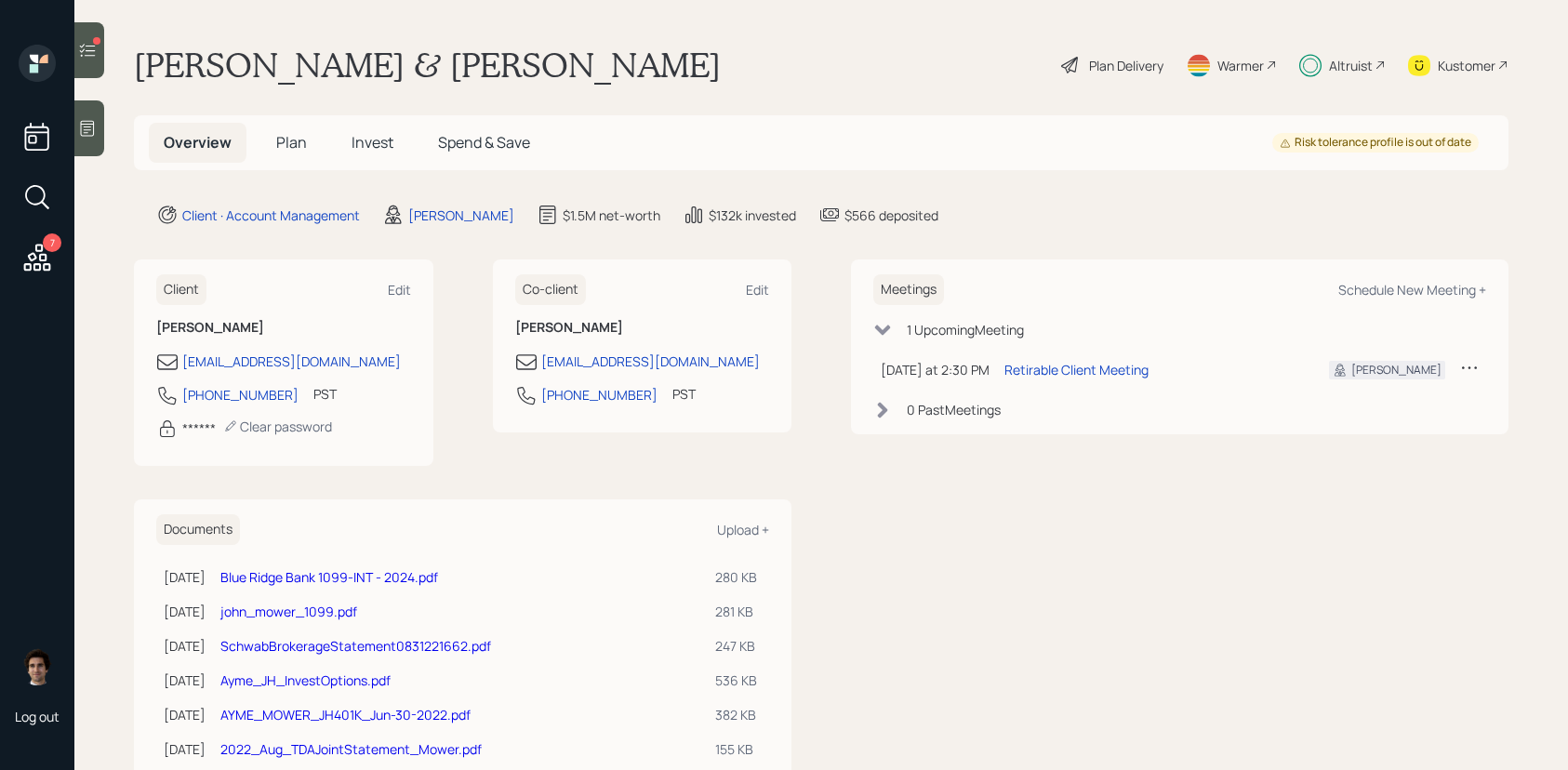
click at [302, 155] on h5 "Plan" at bounding box center [291, 143] width 60 height 40
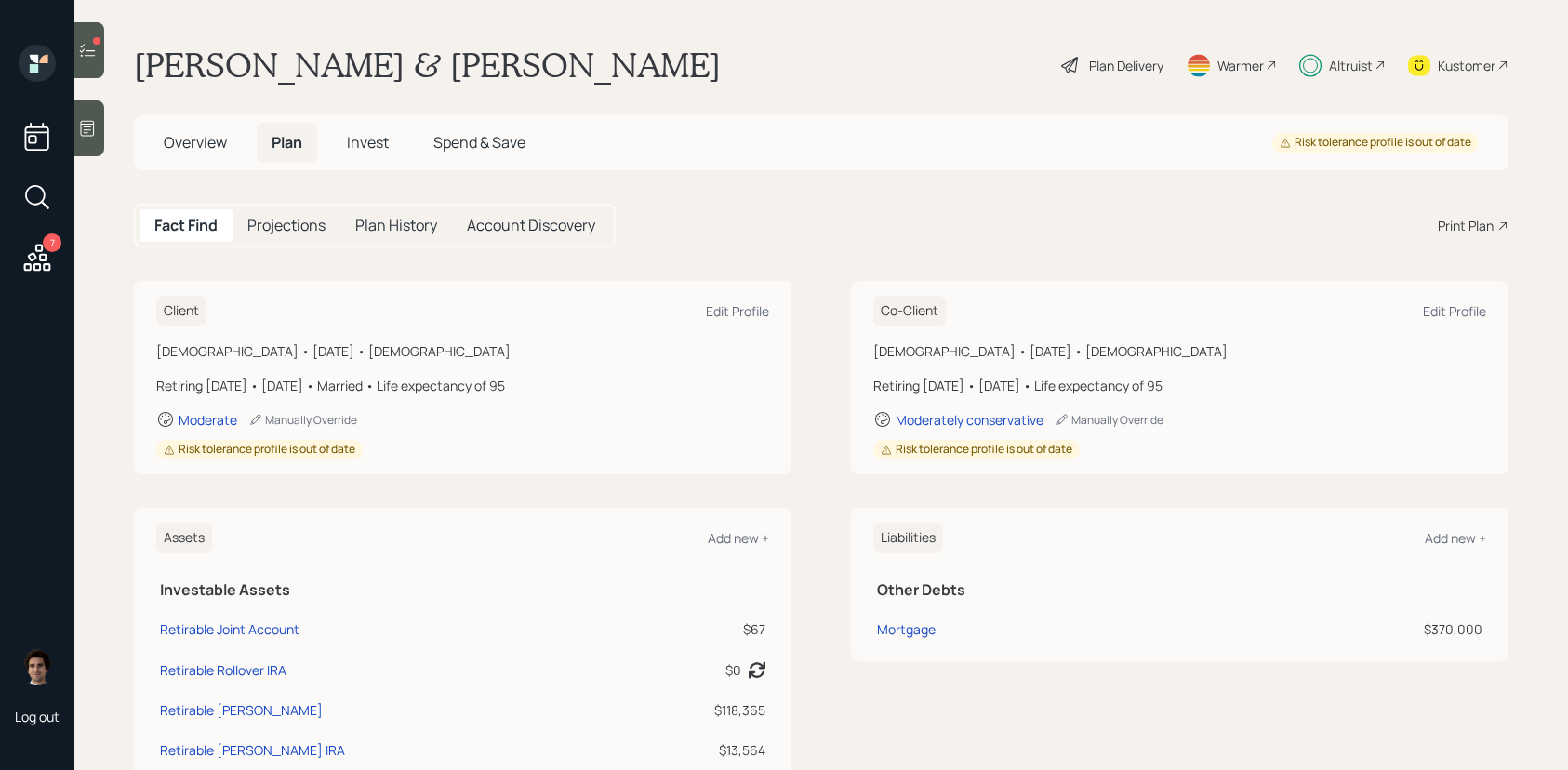
click at [1433, 223] on div "Fact Find Projections Plan History Account Discovery Print Plan" at bounding box center [821, 225] width 1375 height 44
click at [1449, 224] on div "Print Plan" at bounding box center [1466, 225] width 56 height 19
